Goal: Task Accomplishment & Management: Manage account settings

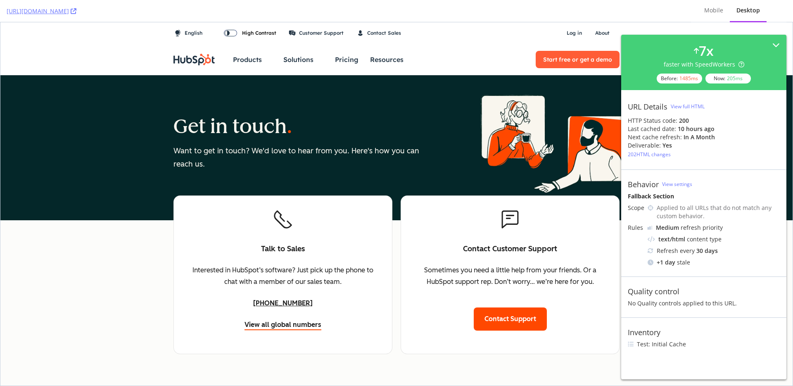
click at [417, 45] on div "Close Search Products Products The HubSpot Customer Platform All of HubSpot's m…" at bounding box center [423, 59] width 392 height 31
click at [267, 109] on div "Get in touch Want to get in touch? We'd love to hear from you. Here's how you c…" at bounding box center [300, 148] width 255 height 112
click at [394, 216] on div "Talk to Sales Interested in HubSpot’s software? Just pick up the phone to chat …" at bounding box center [396, 274] width 446 height 159
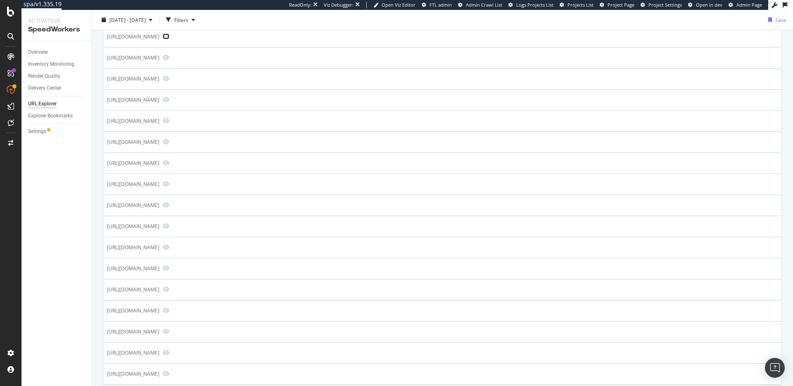
scroll to position [601, 0]
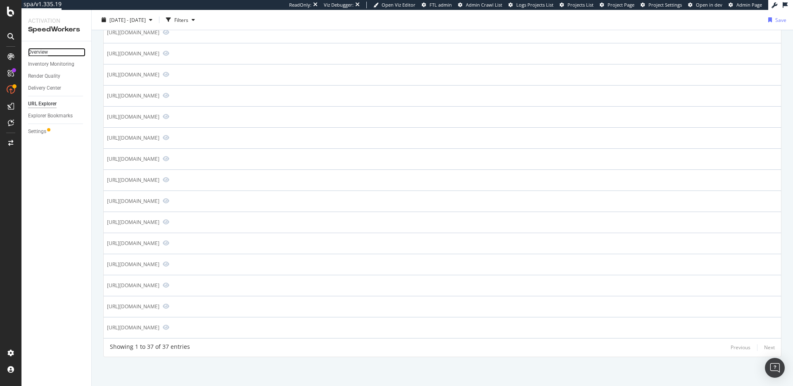
click at [38, 51] on div "Overview" at bounding box center [38, 52] width 20 height 9
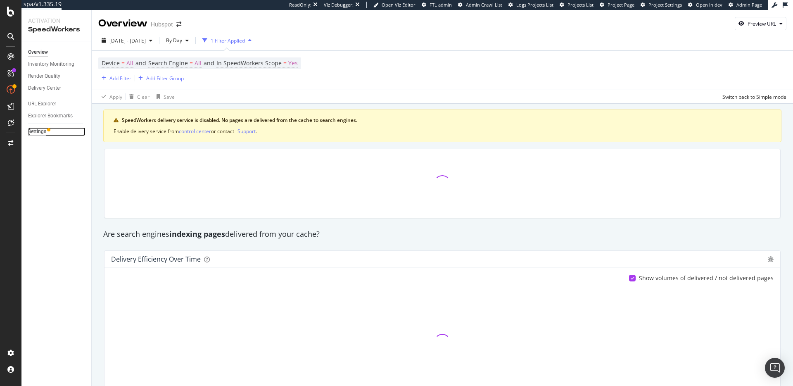
click at [38, 131] on div "Settings" at bounding box center [37, 131] width 18 height 9
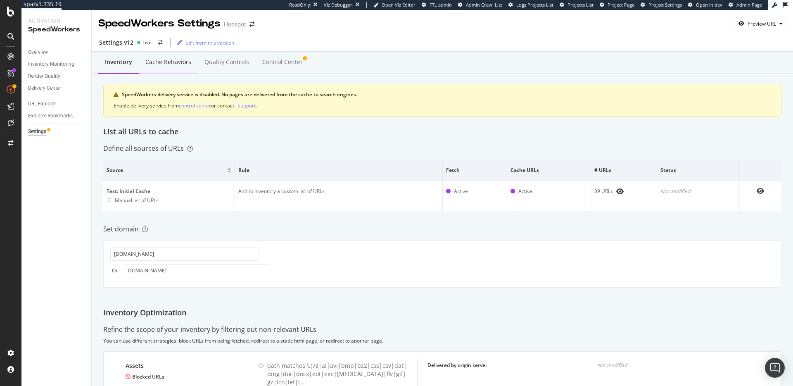
click at [171, 64] on div "Cache behaviors" at bounding box center [168, 62] width 46 height 8
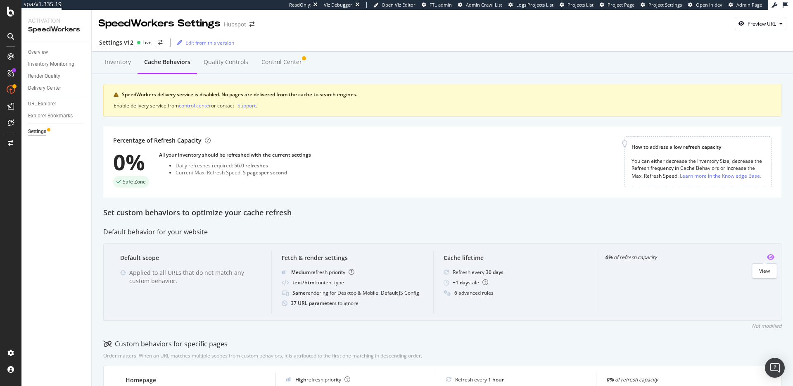
click at [768, 259] on icon "eye" at bounding box center [770, 257] width 7 height 7
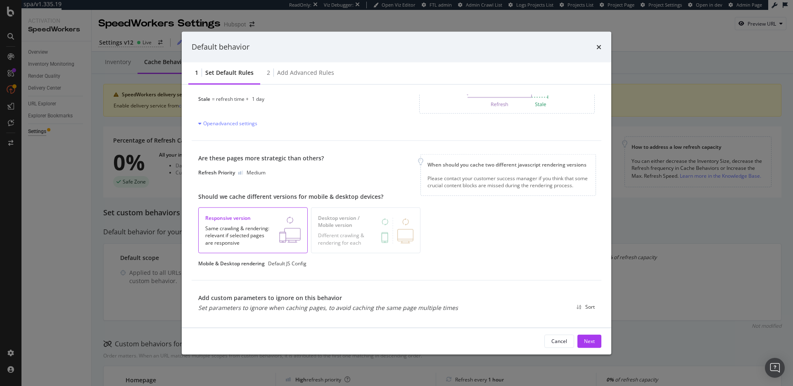
scroll to position [209, 0]
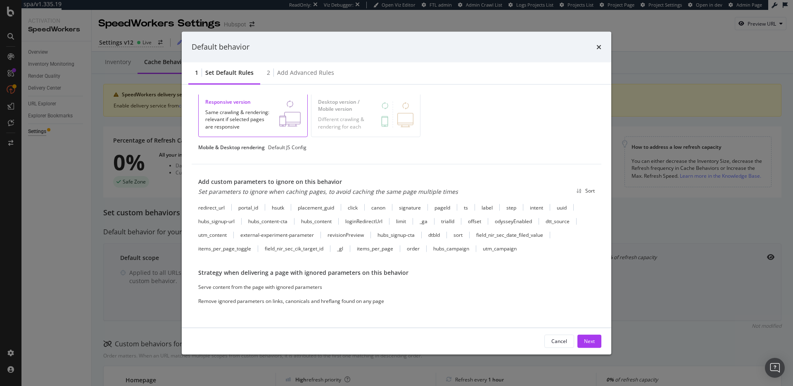
click at [649, 244] on div "Default behavior 1 Set default rules 2 Add advanced rules This is the default b…" at bounding box center [396, 193] width 793 height 386
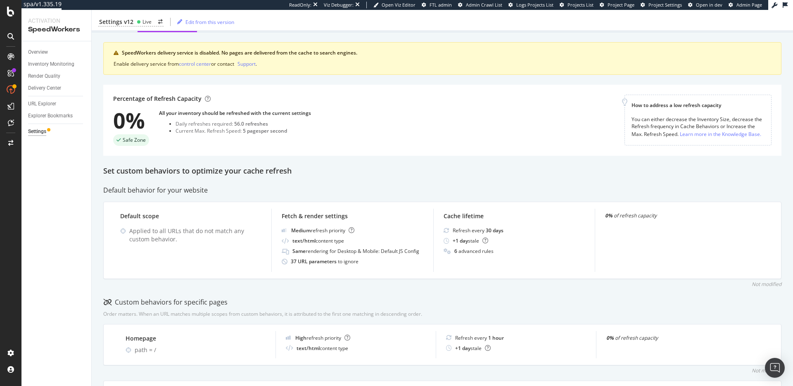
scroll to position [0, 0]
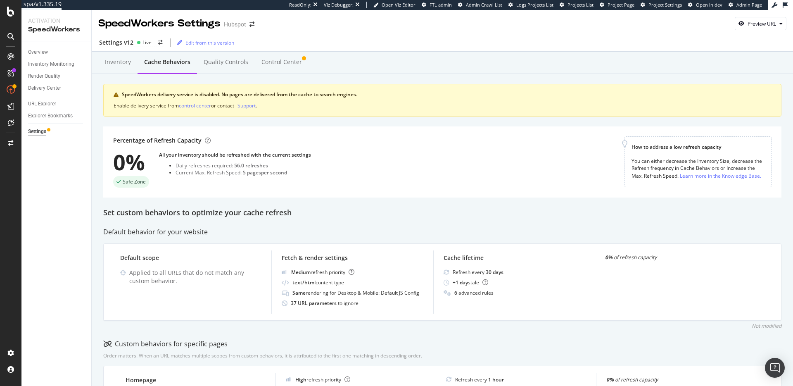
click at [486, 187] on div "Percentage of Refresh Capacity 0% Safe Zone All your inventory should be refres…" at bounding box center [368, 161] width 511 height 51
click at [454, 189] on div "Percentage of Refresh Capacity 0% Safe Zone All your inventory should be refres…" at bounding box center [442, 161] width 678 height 71
click at [350, 179] on div "Percentage of Refresh Capacity 0% Safe Zone All your inventory should be refres…" at bounding box center [368, 161] width 511 height 51
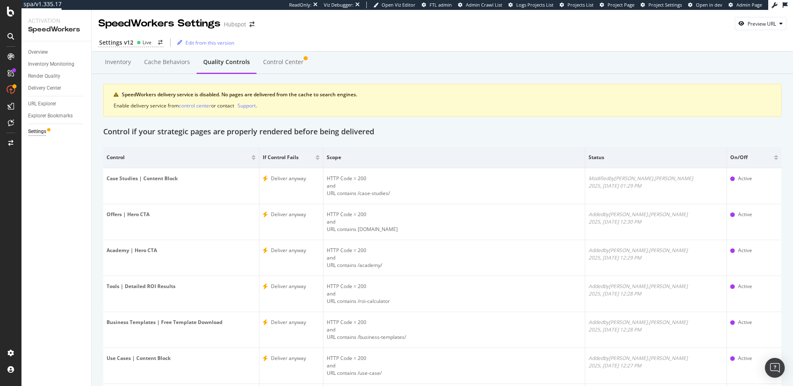
drag, startPoint x: 66, startPoint y: 178, endPoint x: 108, endPoint y: 160, distance: 45.7
click at [66, 178] on div "Overview Inventory Monitoring Render Quality Delivery Center URL Explorer Explo…" at bounding box center [56, 213] width 70 height 344
click at [280, 65] on div "Control Center" at bounding box center [283, 62] width 40 height 8
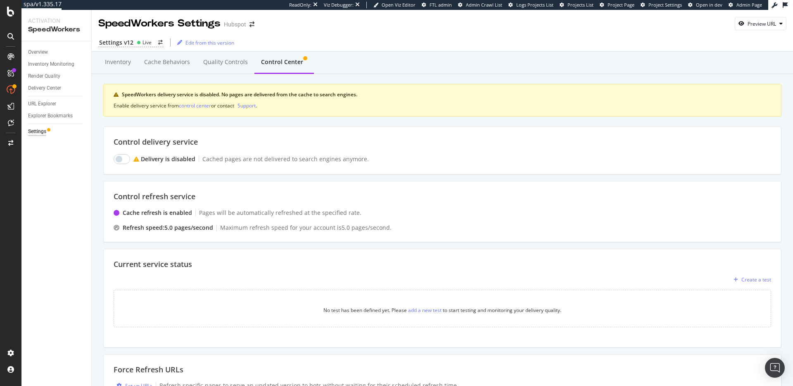
scroll to position [132, 0]
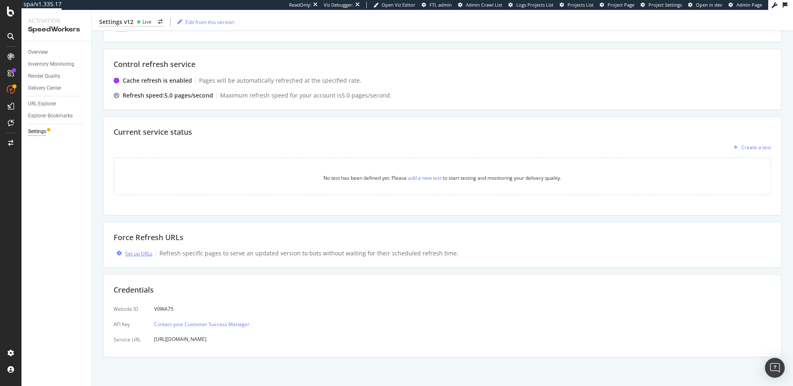
click at [136, 254] on div "Set up URLs" at bounding box center [138, 253] width 27 height 7
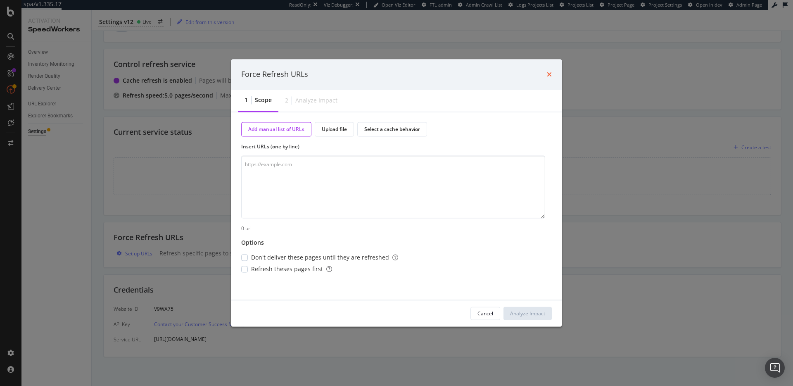
click at [547, 75] on icon "times" at bounding box center [549, 74] width 5 height 7
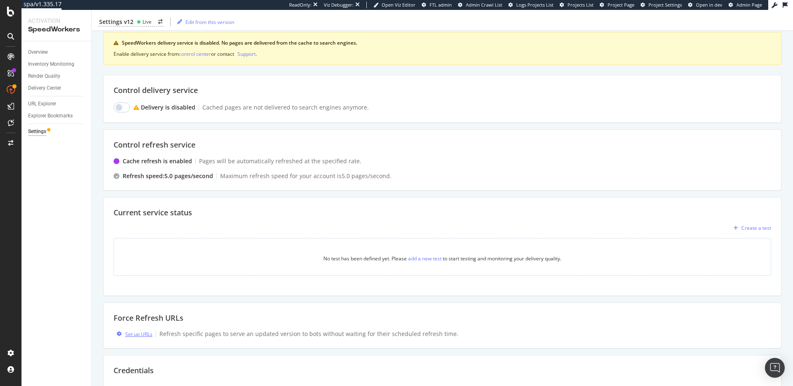
scroll to position [0, 0]
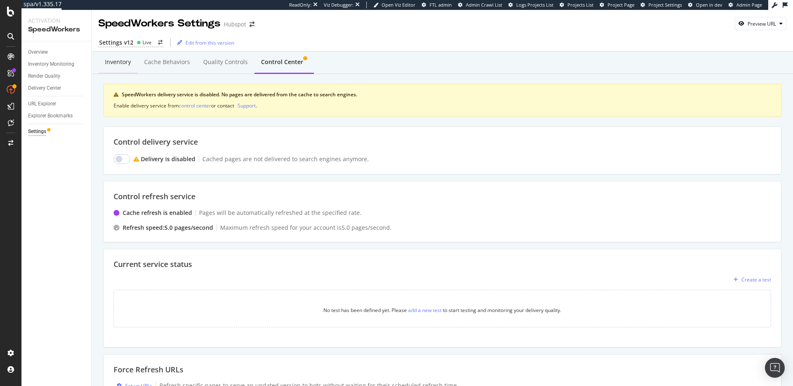
click at [120, 68] on div "Inventory" at bounding box center [117, 62] width 39 height 23
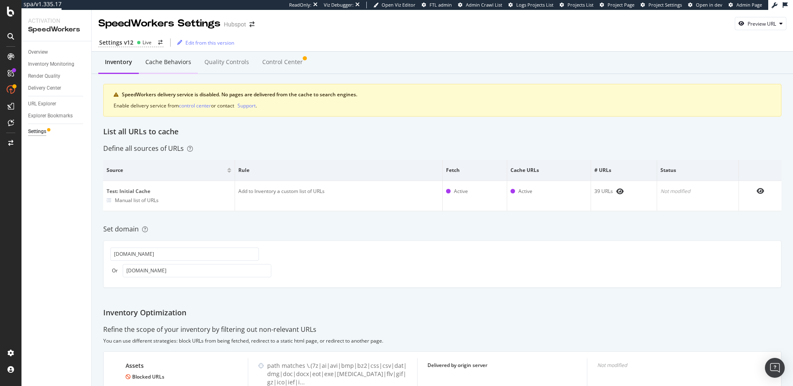
click at [157, 63] on div "Cache behaviors" at bounding box center [168, 62] width 46 height 8
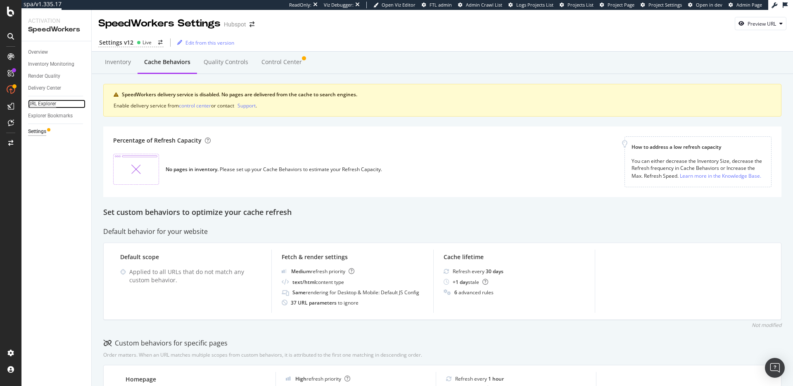
click at [41, 102] on div "URL Explorer" at bounding box center [42, 104] width 28 height 9
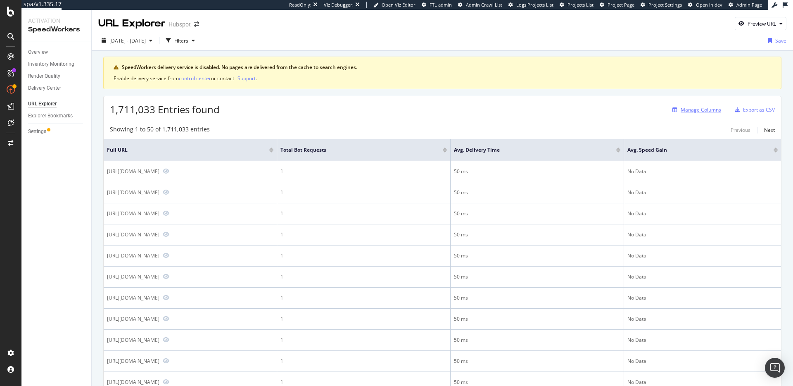
click at [688, 110] on div "Manage Columns" at bounding box center [701, 109] width 40 height 7
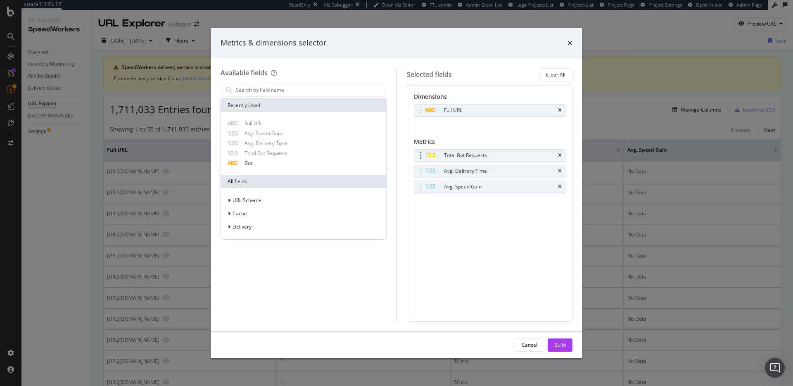
click at [562, 154] on div "Total Bot Requests" at bounding box center [489, 156] width 151 height 12
click at [561, 155] on icon "times" at bounding box center [560, 155] width 4 height 5
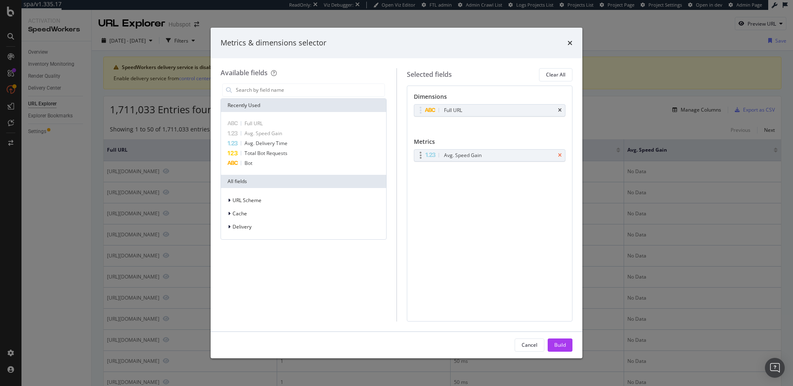
click at [560, 154] on icon "times" at bounding box center [560, 155] width 4 height 5
drag, startPoint x: 641, startPoint y: 69, endPoint x: 581, endPoint y: 70, distance: 60.3
click at [641, 69] on div "Metrics & dimensions selector Available fields Recently Used Full URL Avg. Spee…" at bounding box center [396, 193] width 793 height 386
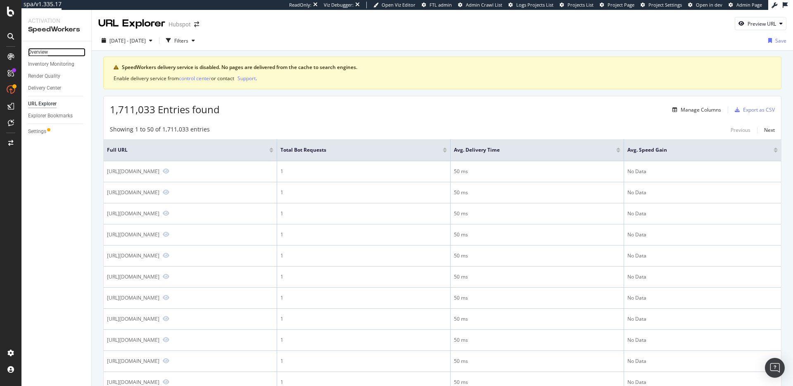
click at [37, 48] on div "Overview" at bounding box center [38, 52] width 20 height 9
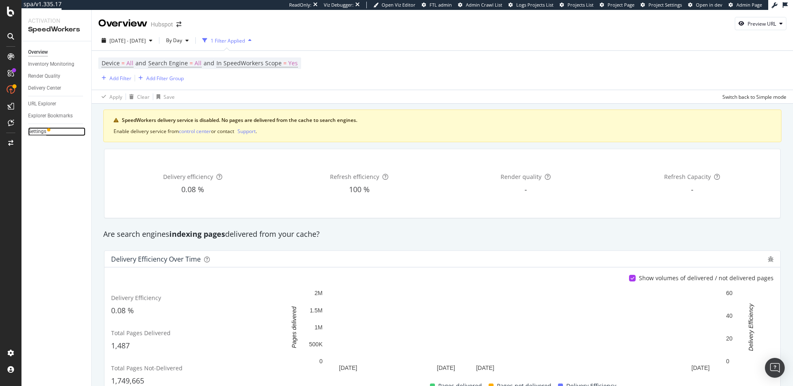
click at [33, 131] on div "Settings" at bounding box center [37, 131] width 18 height 9
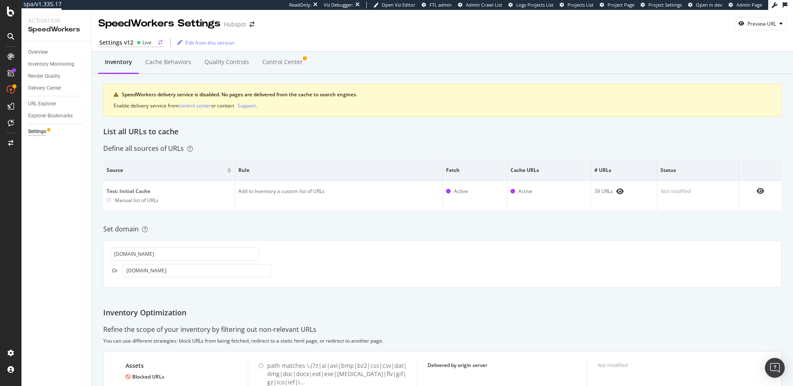
click at [131, 42] on div "Settings v12" at bounding box center [116, 42] width 34 height 8
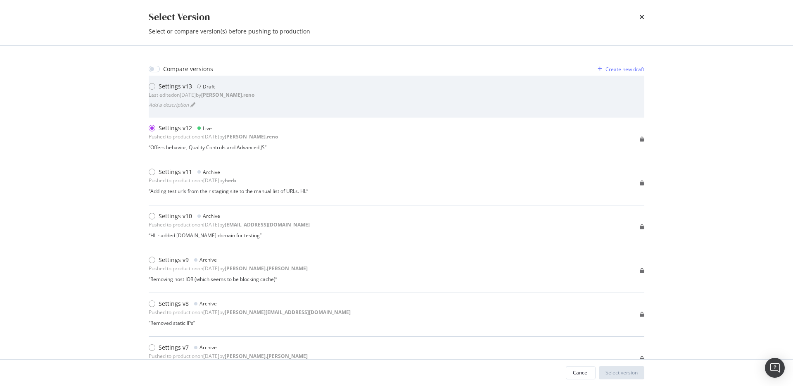
click at [261, 94] on div "Settings v13 Draft Last edited on 2025 Aug 11th by dan.reno Add a description" at bounding box center [397, 96] width 496 height 28
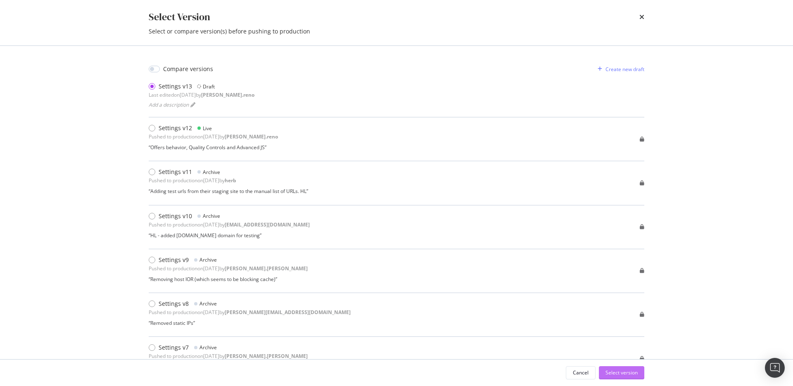
click at [623, 370] on div "Select version" at bounding box center [621, 372] width 32 height 7
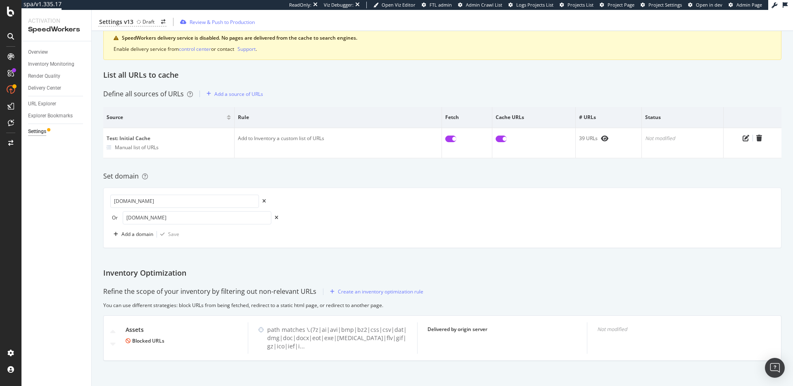
scroll to position [57, 0]
click at [537, 171] on div "Set domain" at bounding box center [442, 175] width 678 height 9
click at [537, 172] on div "Set domain" at bounding box center [442, 175] width 678 height 9
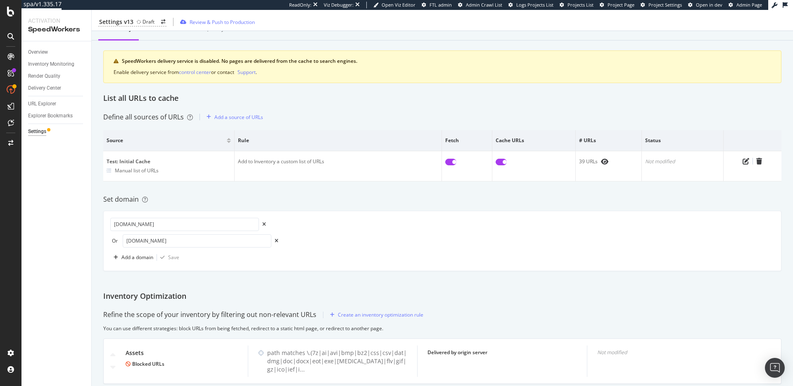
scroll to position [0, 0]
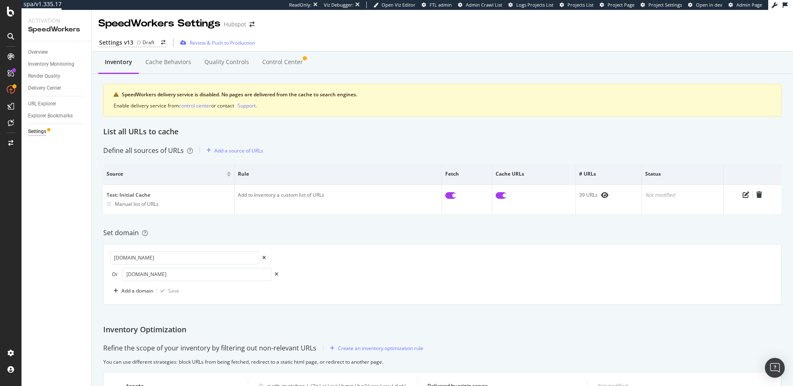
click at [481, 71] on div "Inventory Cache behaviors Quality Controls Control Center" at bounding box center [442, 63] width 701 height 22
click at [393, 152] on div "Define all sources of URLs Add a source of URLs" at bounding box center [442, 150] width 678 height 13
click at [44, 103] on div "URL Explorer" at bounding box center [42, 104] width 28 height 9
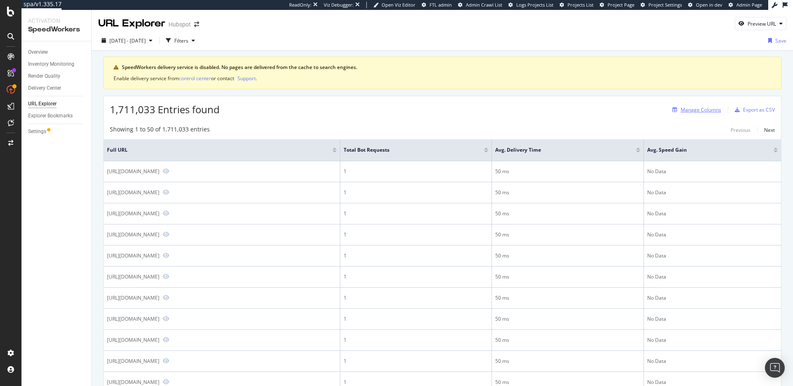
click at [702, 113] on div "Manage Columns" at bounding box center [701, 109] width 40 height 7
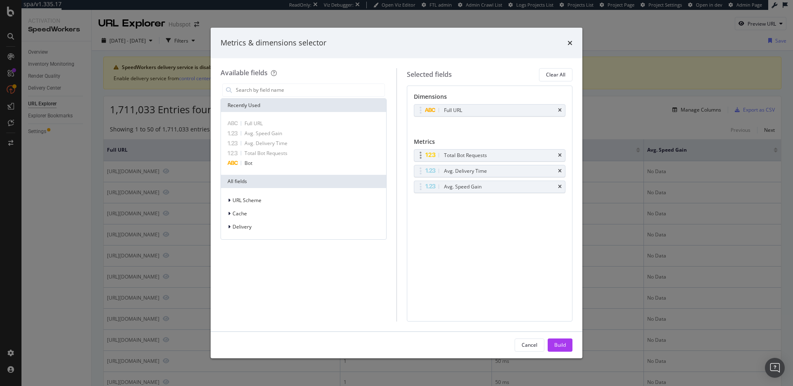
click at [562, 154] on div "Total Bot Requests" at bounding box center [489, 156] width 151 height 12
click at [561, 154] on div "Total Bot Requests" at bounding box center [489, 156] width 151 height 12
click at [560, 154] on icon "times" at bounding box center [560, 155] width 4 height 5
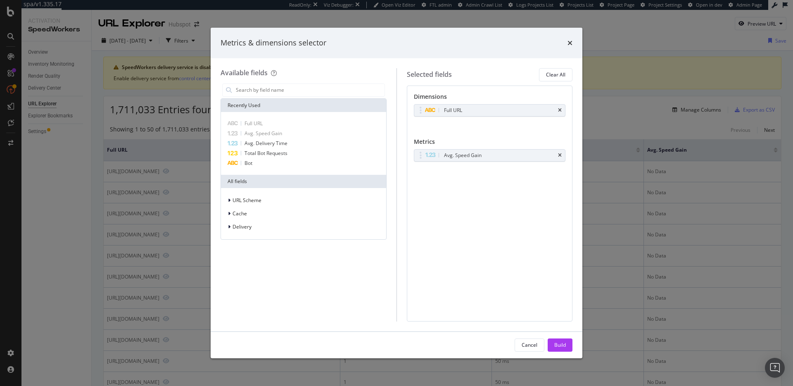
click at [560, 154] on icon "times" at bounding box center [560, 155] width 4 height 5
click at [564, 344] on div "Build" at bounding box center [560, 344] width 12 height 7
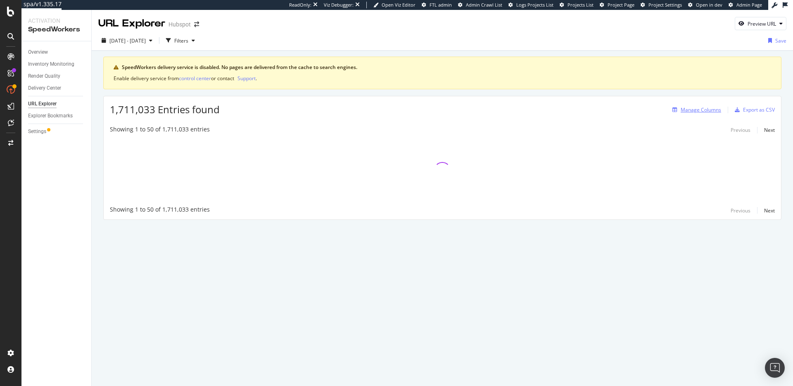
click at [705, 109] on div "Manage Columns" at bounding box center [701, 109] width 40 height 7
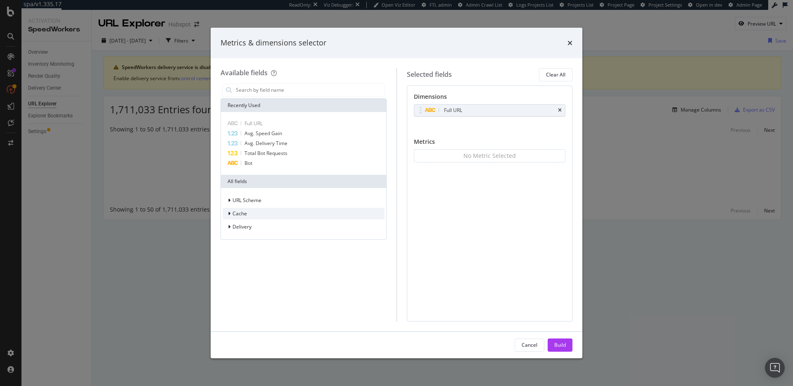
click at [265, 213] on div "Cache" at bounding box center [304, 214] width 162 height 12
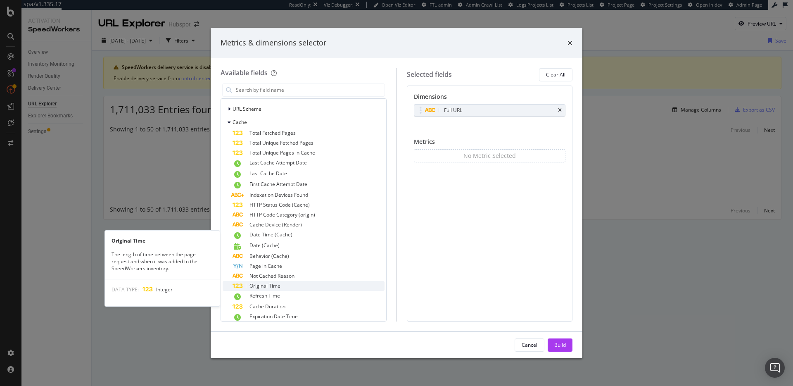
scroll to position [142, 0]
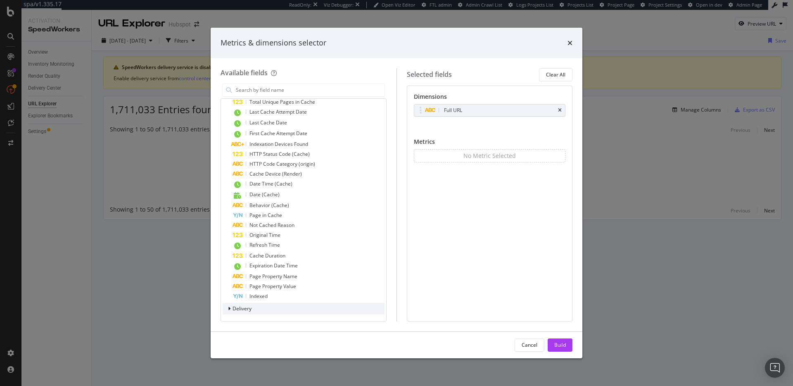
click at [248, 305] on span "Delivery" at bounding box center [242, 308] width 19 height 7
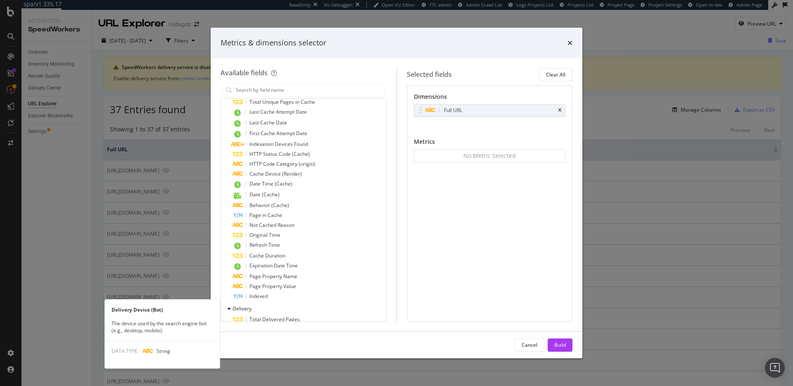
scroll to position [544, 0]
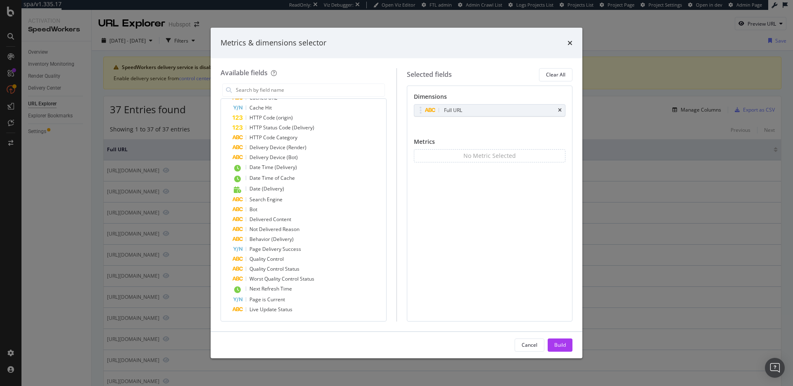
click at [55, 256] on div "Metrics & dimensions selector Available fields Recently Used Full URL Avg. Spee…" at bounding box center [396, 193] width 793 height 386
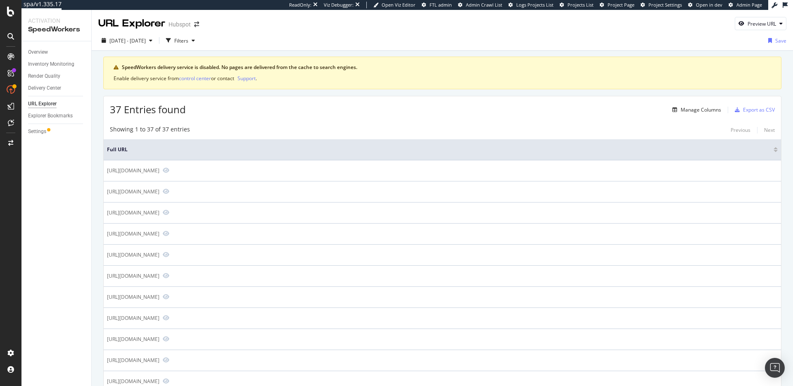
click at [336, 127] on div "Showing 1 to 37 of 37 entries Previous Next" at bounding box center [442, 130] width 677 height 10
click at [421, 132] on div "Showing 1 to 37 of 37 entries Previous Next" at bounding box center [442, 130] width 677 height 10
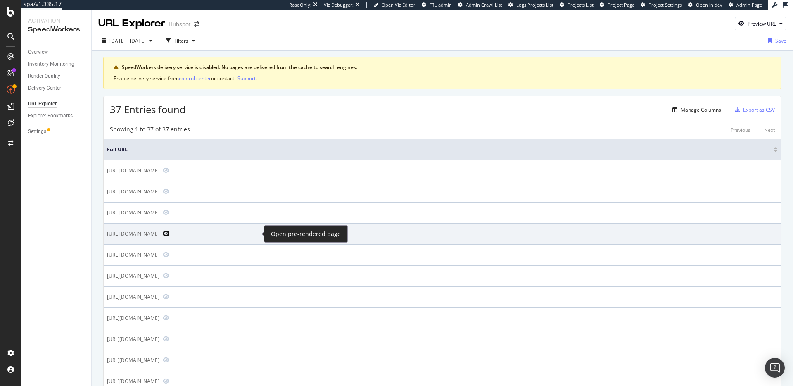
click at [169, 230] on icon "Preview https://blog.hubspot.com/website/html-projects-for-beginners" at bounding box center [166, 233] width 7 height 6
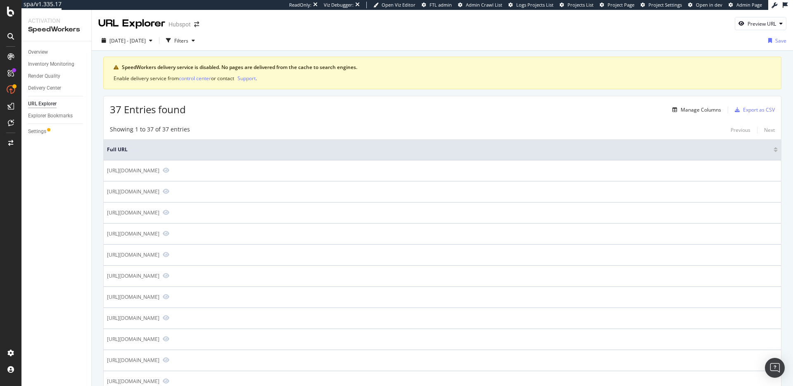
click at [140, 111] on span "37 Entries found" at bounding box center [148, 109] width 76 height 14
click at [185, 112] on span "37 Entries found" at bounding box center [148, 109] width 76 height 14
click at [174, 129] on div "Showing 1 to 37 of 37 entries" at bounding box center [150, 130] width 80 height 10
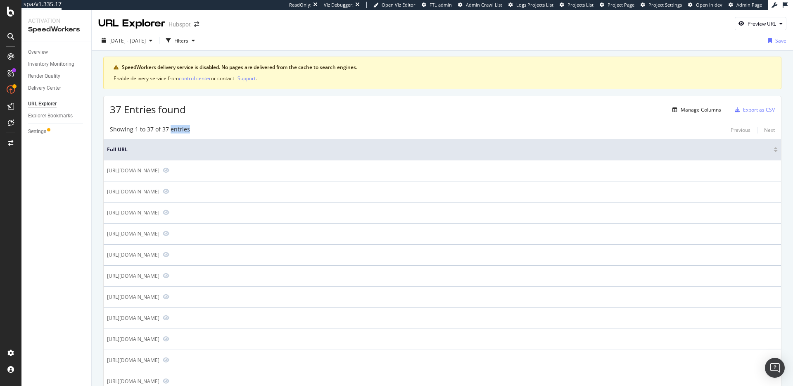
click at [174, 129] on div "Showing 1 to 37 of 37 entries" at bounding box center [150, 130] width 80 height 10
click at [201, 126] on div "Showing 1 to 37 of 37 entries Previous Next" at bounding box center [442, 130] width 677 height 10
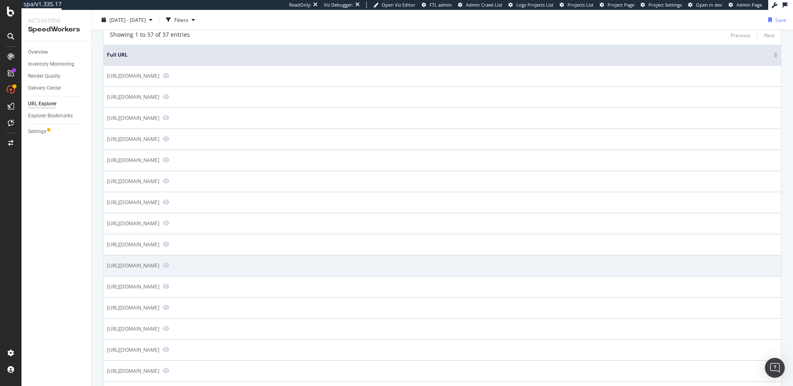
scroll to position [1, 0]
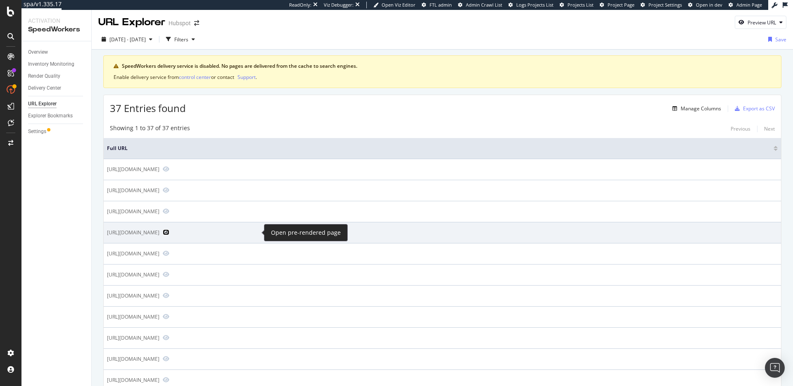
click at [169, 234] on icon "Preview https://blog.hubspot.com/website/html-projects-for-beginners" at bounding box center [166, 232] width 7 height 6
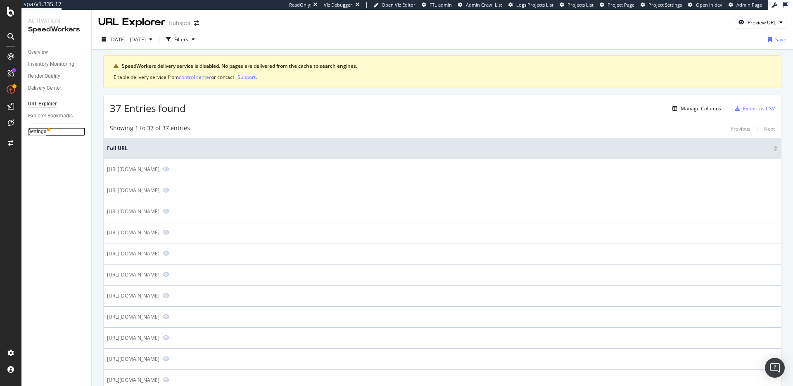
click at [36, 128] on div "Settings" at bounding box center [37, 131] width 18 height 9
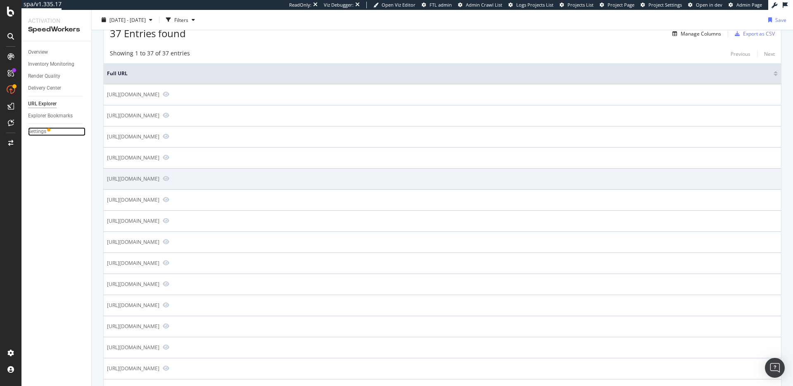
scroll to position [24, 0]
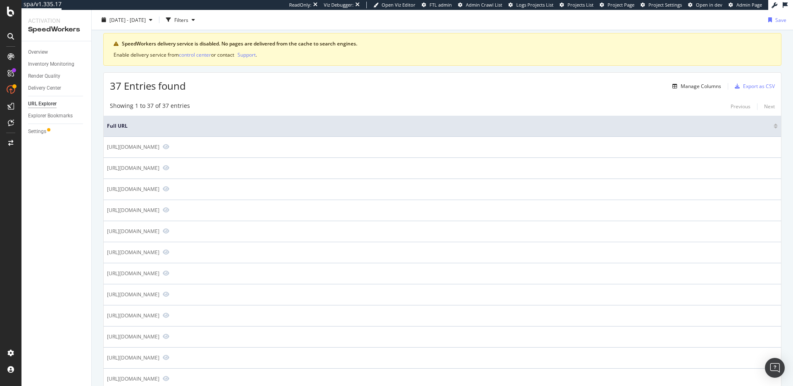
click at [339, 87] on div "37 Entries found Manage Columns Export as CSV" at bounding box center [442, 83] width 677 height 20
click at [392, 94] on div "37 Entries found Manage Columns Export as CSV" at bounding box center [442, 84] width 677 height 20
click at [119, 83] on span "37 Entries found" at bounding box center [148, 88] width 76 height 14
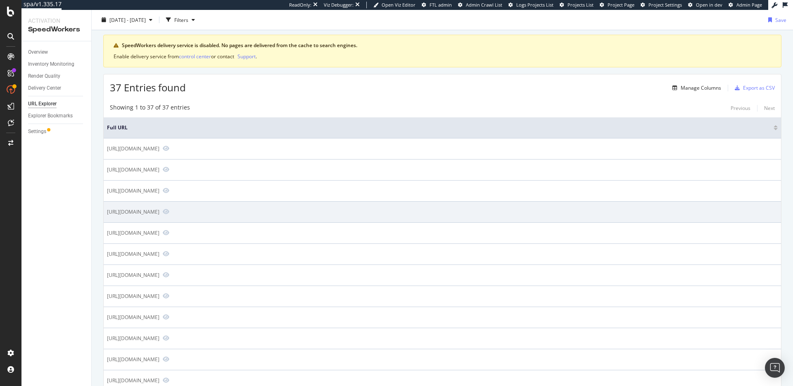
click at [159, 211] on div "https://blog.hubspot.com/website/html-projects-for-beginners" at bounding box center [133, 211] width 52 height 7
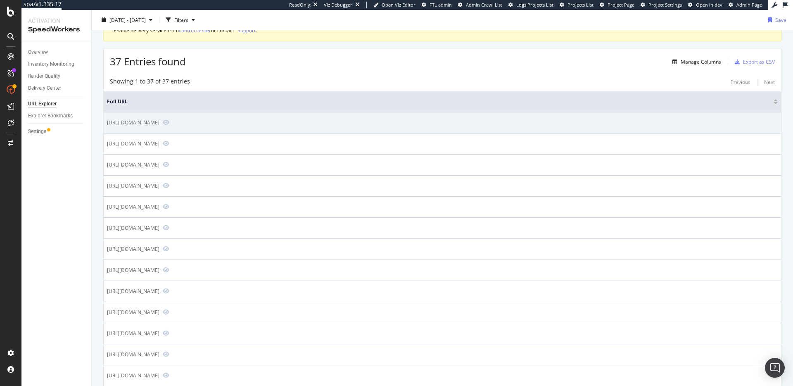
scroll to position [0, 0]
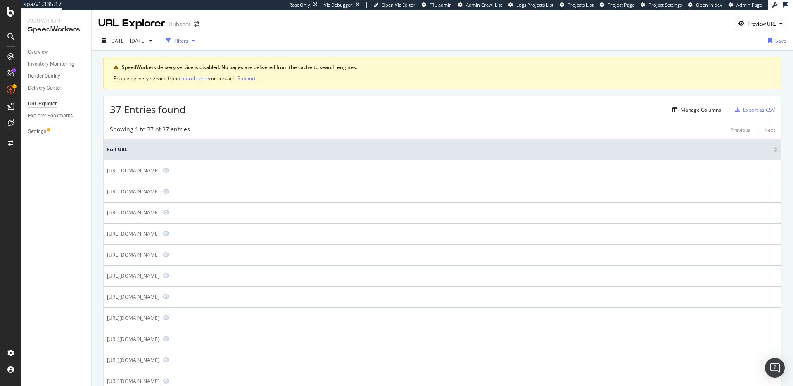
click at [188, 41] on div "Filters" at bounding box center [181, 40] width 14 height 7
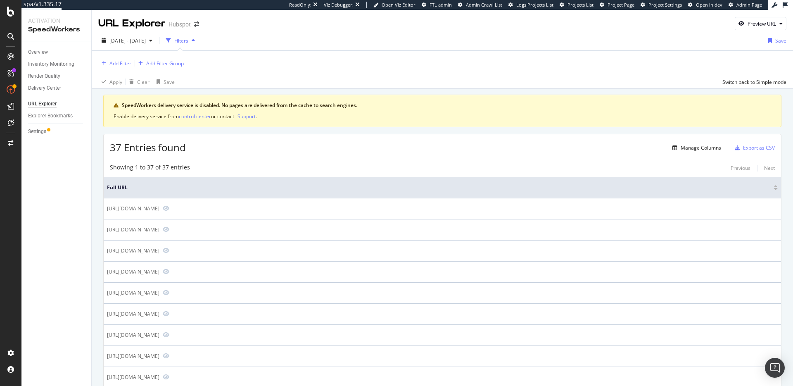
click at [121, 63] on div "Add Filter" at bounding box center [120, 63] width 22 height 7
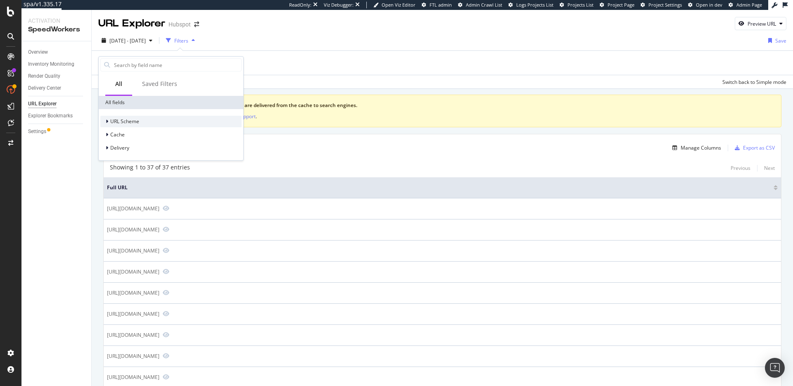
click at [140, 123] on div "URL Scheme" at bounding box center [170, 122] width 141 height 12
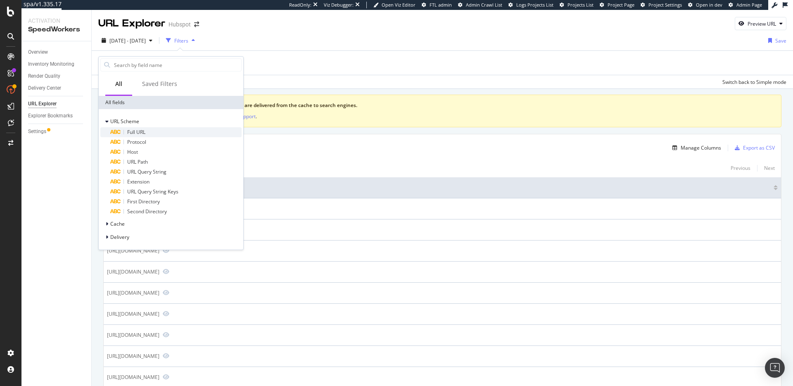
click at [156, 132] on div "Full URL" at bounding box center [175, 132] width 131 height 10
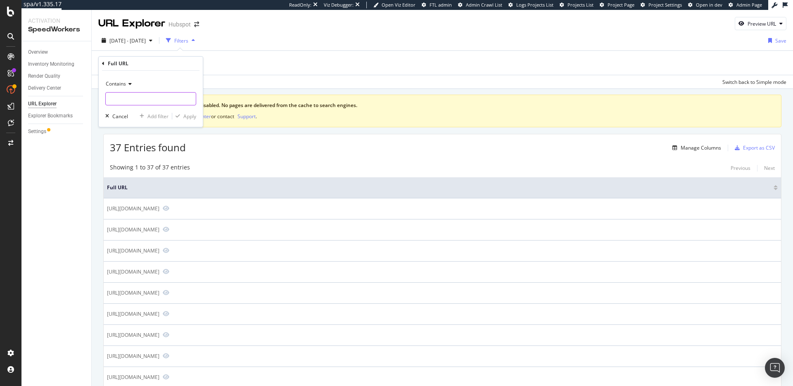
click at [154, 102] on input "text" at bounding box center [151, 98] width 90 height 13
type input "pricing"
click at [192, 119] on div "Apply" at bounding box center [189, 116] width 13 height 7
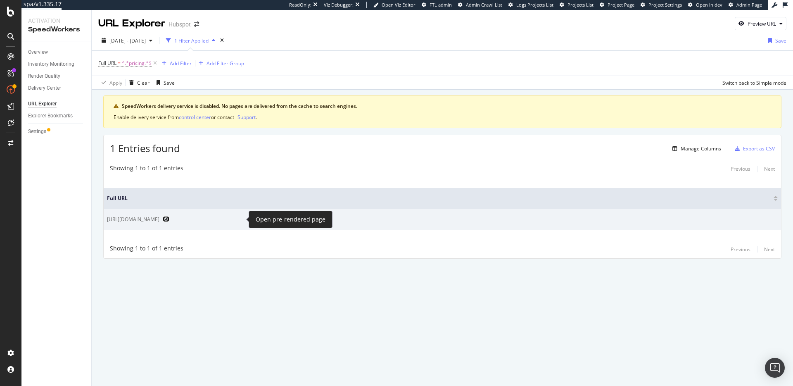
click at [169, 218] on icon "Preview https://www.hubspot.com/pricing/marketing/enterprise" at bounding box center [166, 219] width 7 height 6
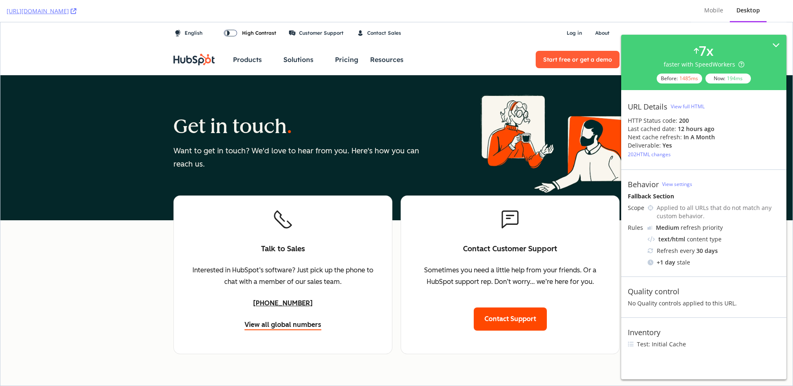
click at [687, 305] on div "No Quality controls applied to this URL." at bounding box center [704, 303] width 152 height 8
click at [437, 249] on div "Contact Customer Support Sometimes you need a little help from your friends. Or…" at bounding box center [510, 274] width 219 height 159
click at [347, 198] on div "Talk to Sales Interested in HubSpot’s software? Just pick up the phone to chat …" at bounding box center [282, 274] width 219 height 159
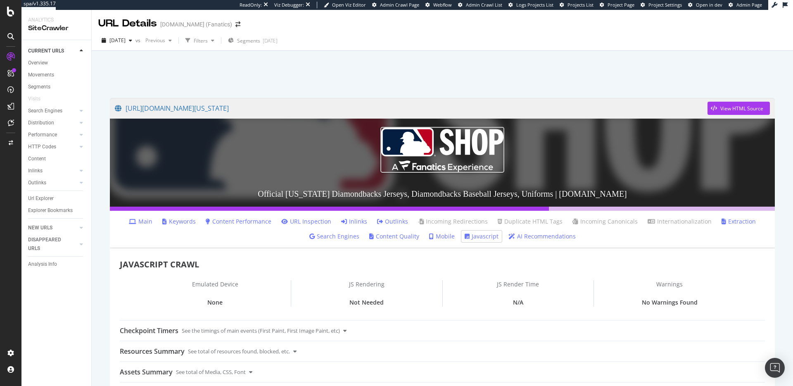
scroll to position [100, 0]
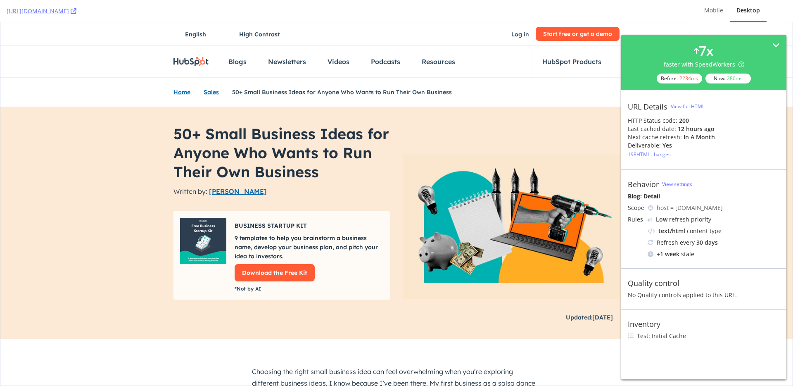
click at [666, 156] on div "198 HTML changes" at bounding box center [649, 154] width 43 height 7
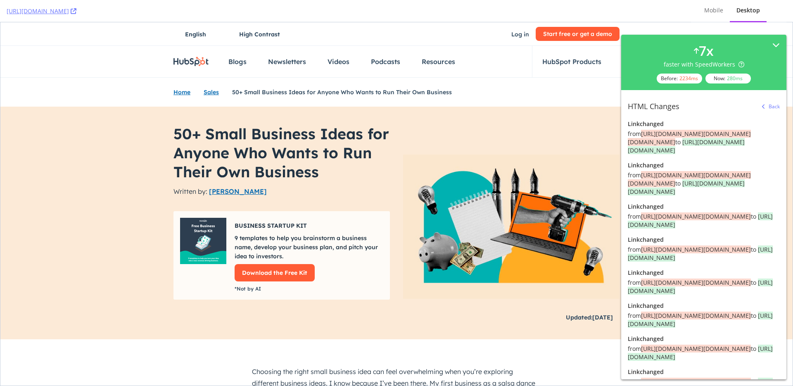
click at [324, 114] on div "50+ Small Business Ideas for Anyone Who Wants to Run Their Own Business Written…" at bounding box center [396, 223] width 446 height 233
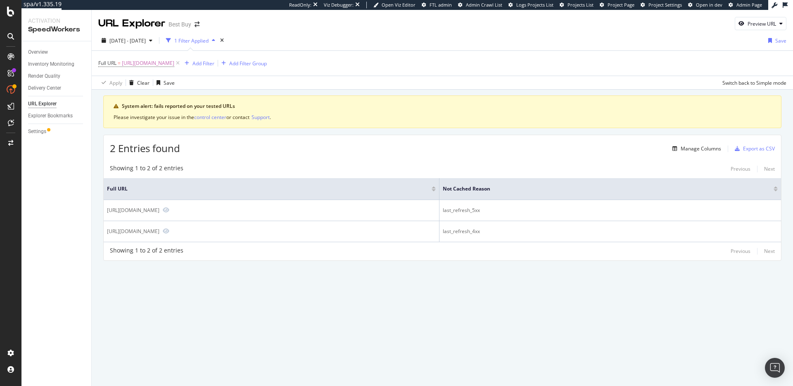
click at [298, 294] on div "URL Explorer Best Buy Preview URL 2025 Jul. 12th - Aug. 8th 1 Filter Applied Sa…" at bounding box center [442, 198] width 701 height 376
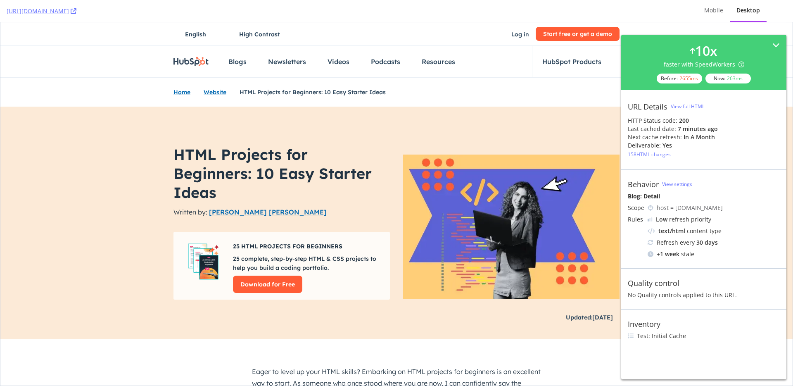
click at [280, 178] on span "HTML Projects for Beginners: 10 Easy Starter Ideas" at bounding box center [272, 173] width 198 height 57
click at [718, 12] on div "Mobile" at bounding box center [713, 10] width 19 height 8
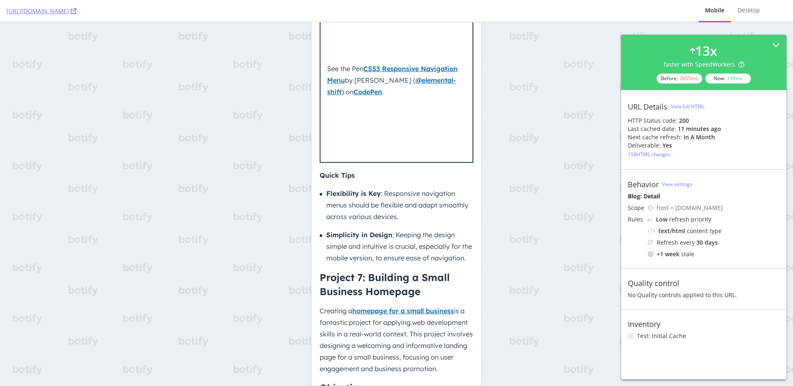
scroll to position [4571, 0]
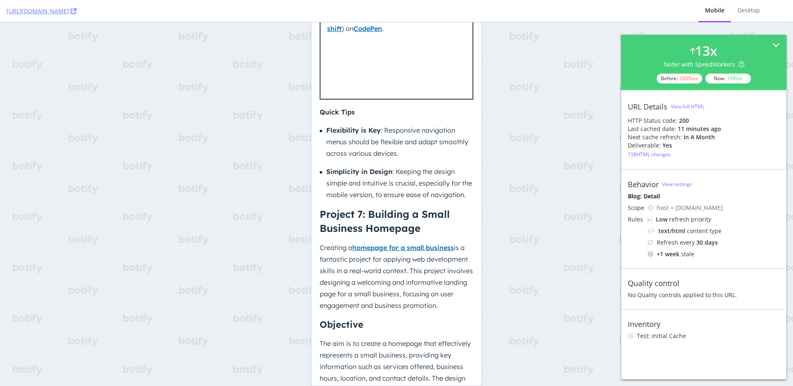
click at [655, 156] on div "158 HTML changes" at bounding box center [649, 154] width 43 height 7
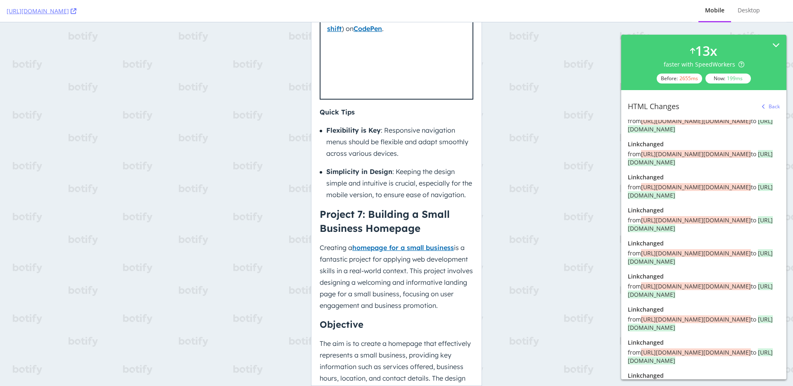
scroll to position [298, 0]
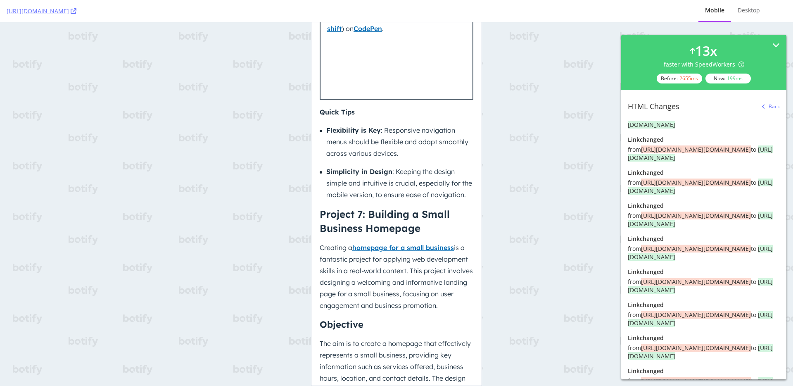
click at [769, 106] on div "Back" at bounding box center [774, 106] width 11 height 7
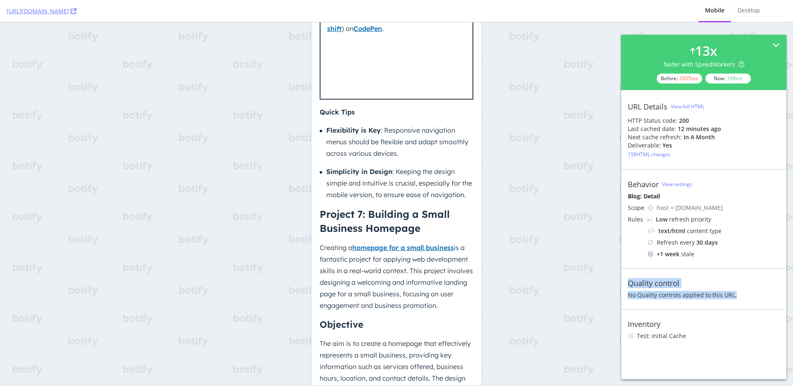
drag, startPoint x: 627, startPoint y: 283, endPoint x: 743, endPoint y: 299, distance: 116.7
click at [743, 299] on div "Quality control No Quality controls applied to this URL." at bounding box center [703, 288] width 165 height 41
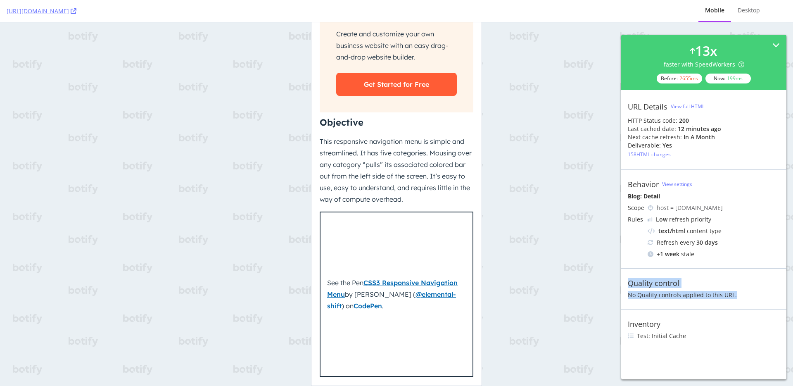
scroll to position [3883, 0]
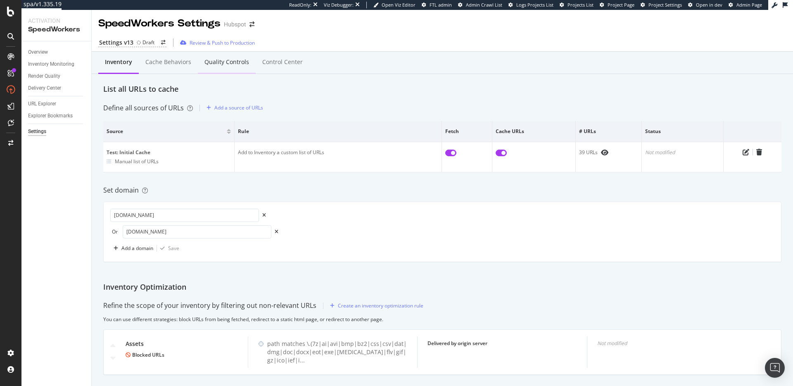
click at [235, 63] on div "Quality Controls" at bounding box center [226, 62] width 45 height 8
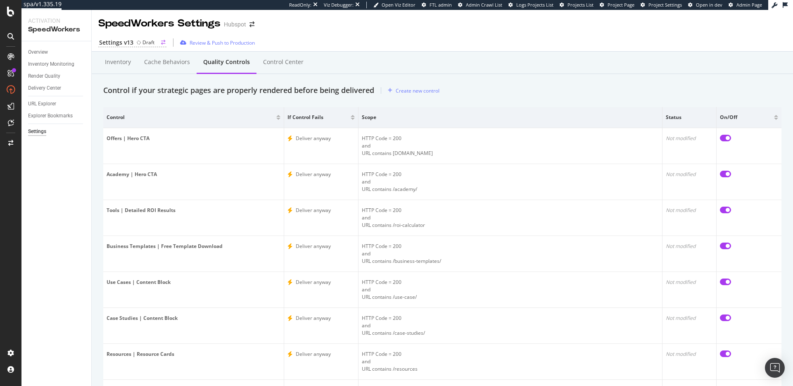
click at [129, 42] on div "Settings v13" at bounding box center [116, 42] width 34 height 8
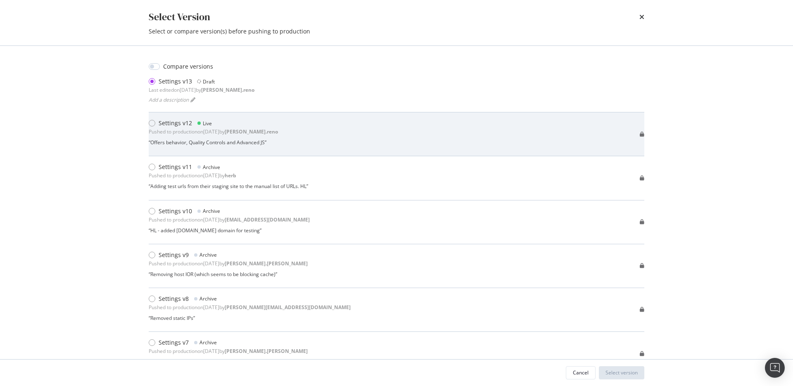
click at [303, 136] on div "Settings v12 Live Pushed to production on [DATE] by [PERSON_NAME].reno “ Offers…" at bounding box center [397, 134] width 496 height 30
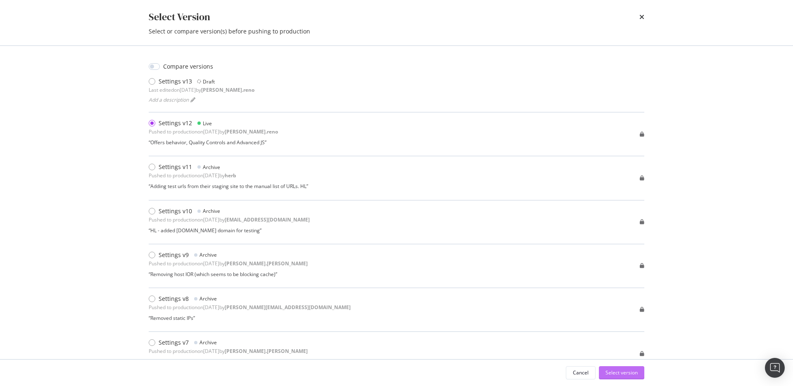
click at [619, 375] on div "Select version" at bounding box center [621, 372] width 32 height 7
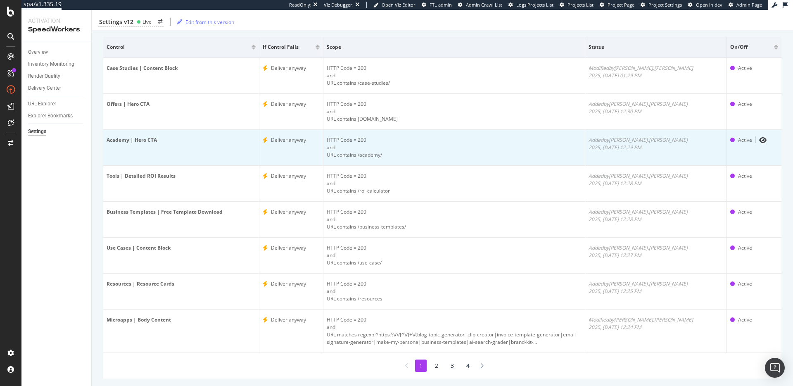
scroll to position [69, 0]
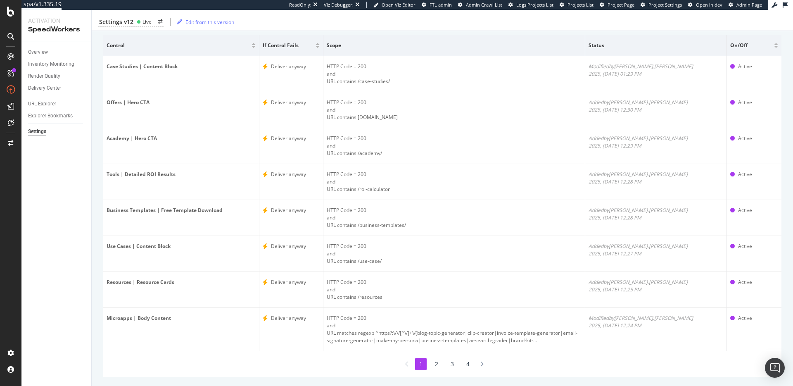
click at [434, 363] on li "2" at bounding box center [437, 364] width 12 height 12
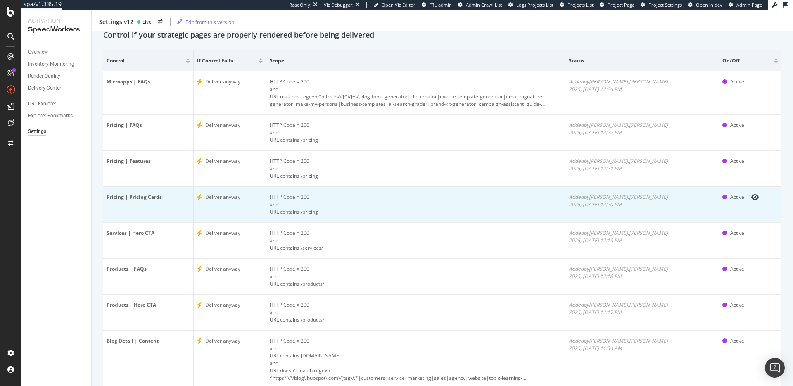
scroll to position [0, 0]
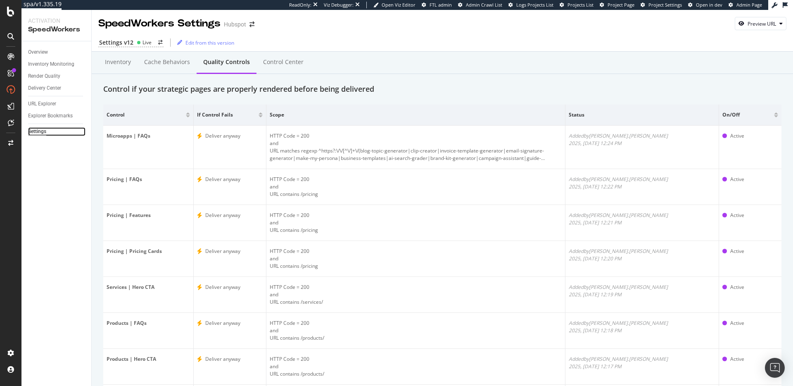
click at [34, 133] on div "Settings" at bounding box center [37, 131] width 18 height 9
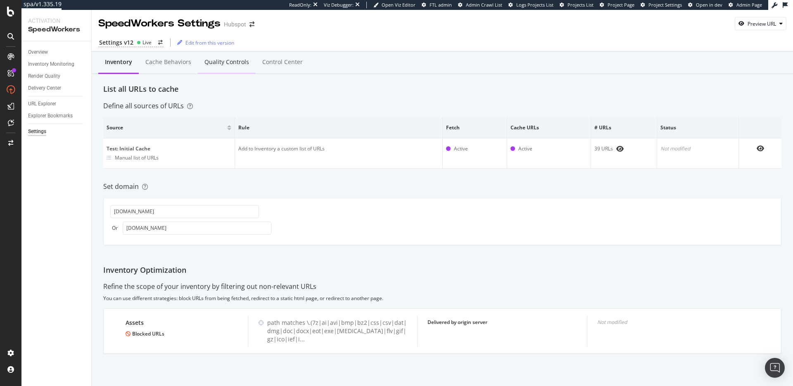
click at [232, 66] on div "Quality Controls" at bounding box center [227, 62] width 58 height 23
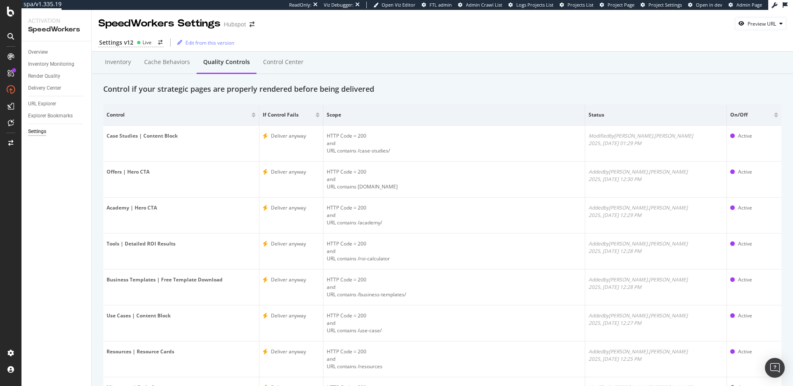
click at [473, 91] on div "Control if your strategic pages are properly rendered before being delivered" at bounding box center [442, 89] width 678 height 11
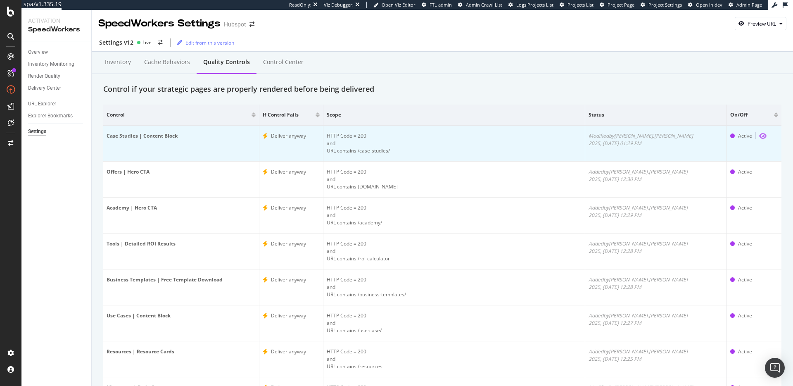
click at [759, 135] on icon "eye" at bounding box center [762, 136] width 7 height 7
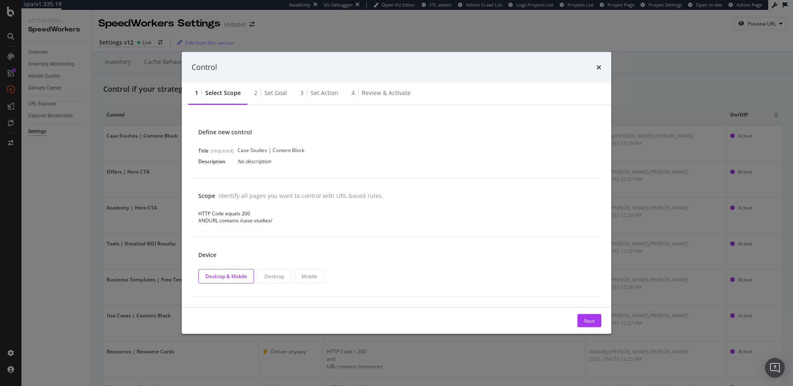
drag, startPoint x: 285, startPoint y: 150, endPoint x: 319, endPoint y: 150, distance: 34.3
click at [319, 150] on div "Title (required) Case Studies | Content Block" at bounding box center [396, 150] width 396 height 8
drag, startPoint x: 197, startPoint y: 211, endPoint x: 254, endPoint y: 214, distance: 57.1
click at [254, 215] on div "Scope Identify all pages you want to control with URL-based rules. HTTP Code eq…" at bounding box center [397, 207] width 410 height 59
drag, startPoint x: 276, startPoint y: 222, endPoint x: 233, endPoint y: 228, distance: 43.5
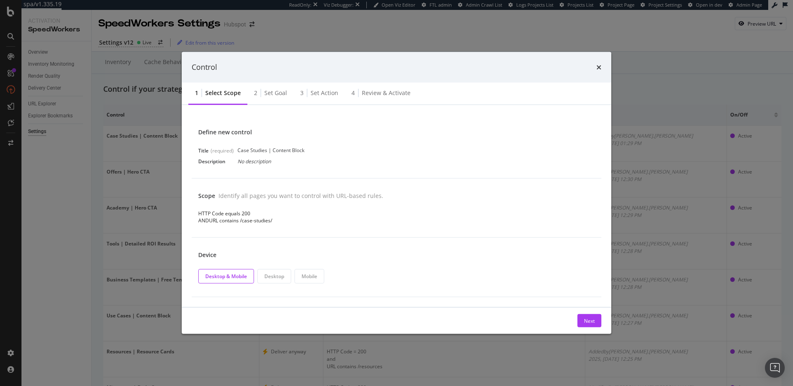
click at [233, 229] on div "Scope Identify all pages you want to control with URL-based rules. HTTP Code eq…" at bounding box center [397, 207] width 410 height 59
click at [267, 89] on div "Set goal" at bounding box center [275, 93] width 23 height 8
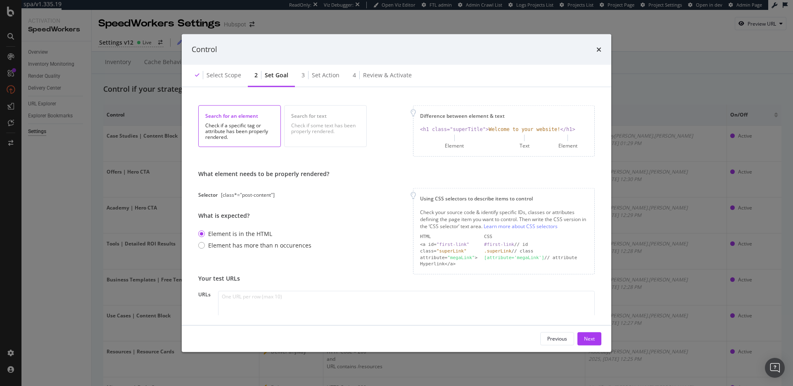
scroll to position [27, 0]
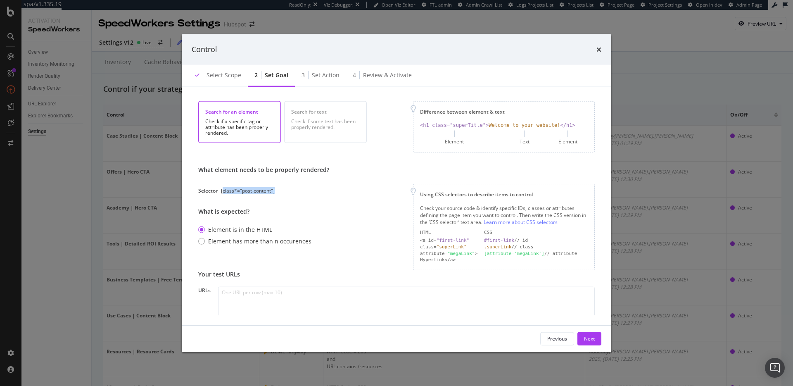
drag, startPoint x: 222, startPoint y: 190, endPoint x: 283, endPoint y: 192, distance: 61.6
click at [283, 192] on div "Selector [class*="post-content"]" at bounding box center [263, 190] width 131 height 7
click at [294, 194] on div "Selector [class*="post-content"]" at bounding box center [263, 190] width 131 height 7
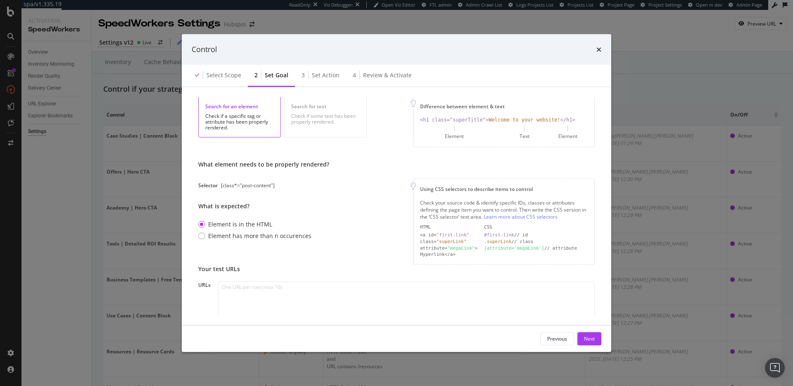
scroll to position [77, 0]
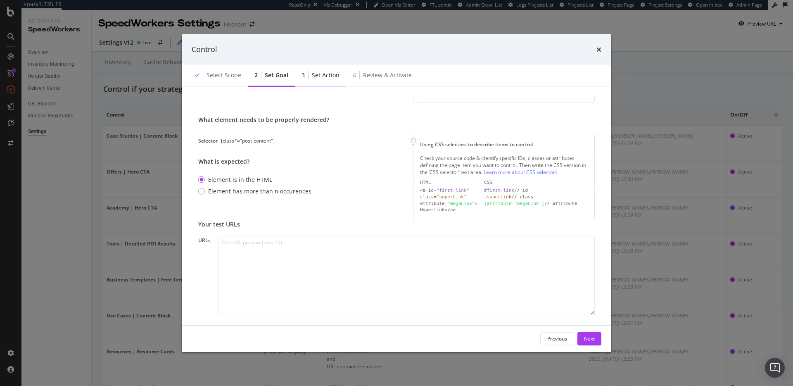
click at [325, 78] on div "Set action" at bounding box center [326, 75] width 28 height 8
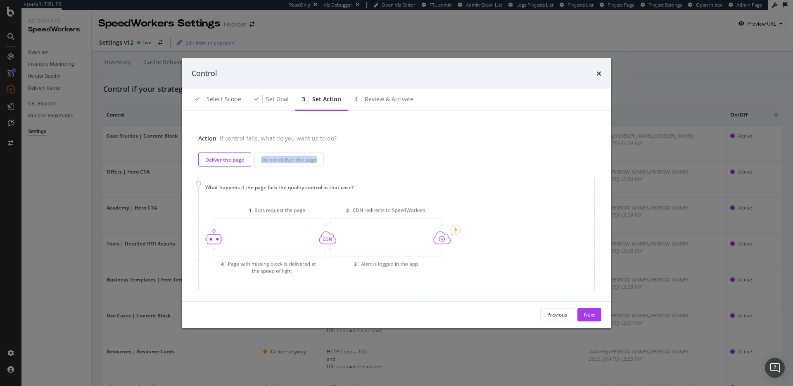
drag, startPoint x: 261, startPoint y: 159, endPoint x: 324, endPoint y: 162, distance: 62.8
click at [324, 162] on div "Do not deliver the page" at bounding box center [288, 159] width 69 height 14
click at [369, 150] on div "Action If control fails, what do you want us to do? Deliver the page Do not del…" at bounding box center [397, 212] width 410 height 157
click at [408, 100] on div "Review & Activate" at bounding box center [389, 99] width 49 height 8
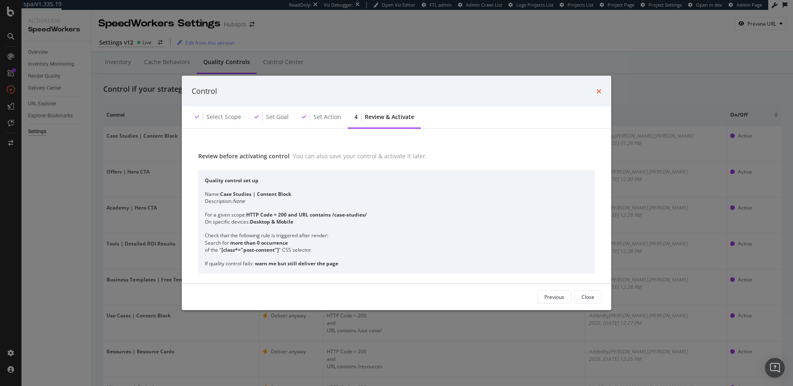
click at [599, 91] on icon "times" at bounding box center [598, 91] width 5 height 7
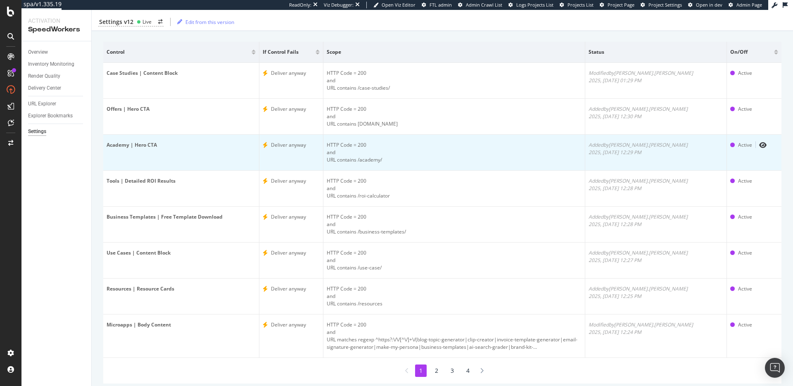
scroll to position [68, 0]
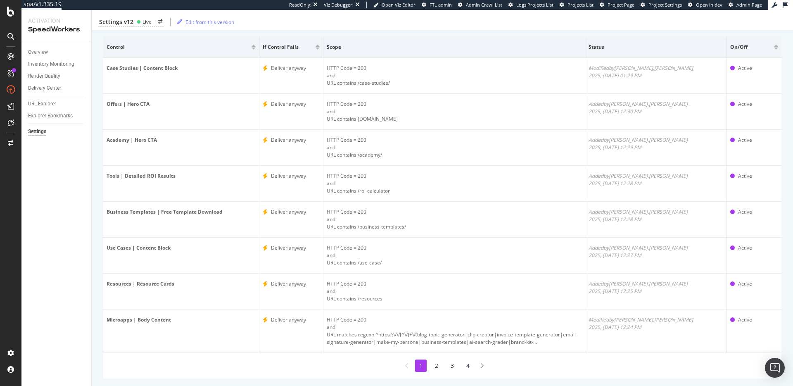
click at [431, 365] on li "2" at bounding box center [437, 365] width 12 height 12
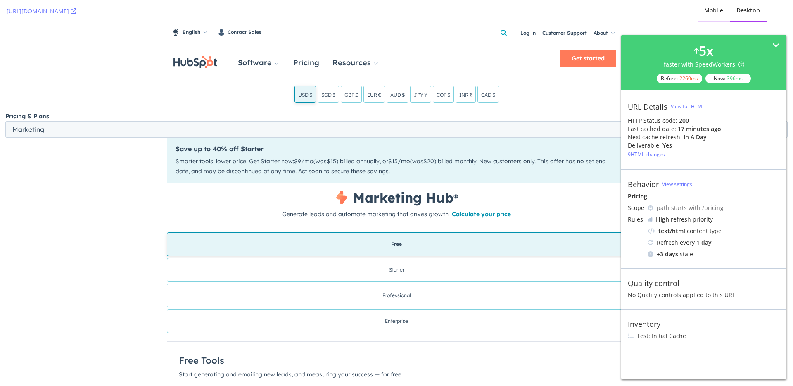
click at [708, 12] on div "Mobile" at bounding box center [713, 10] width 19 height 8
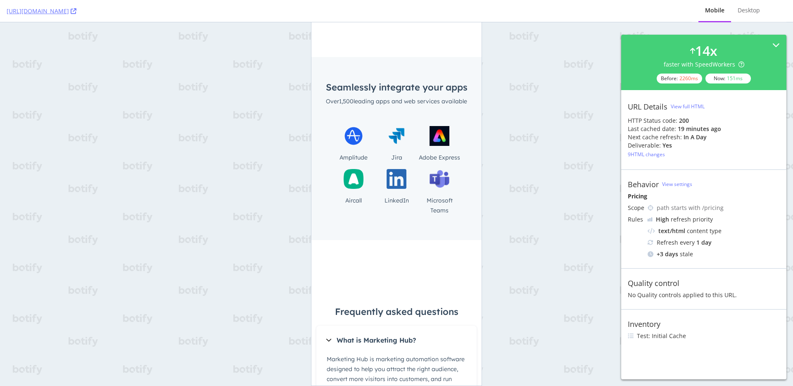
scroll to position [785, 0]
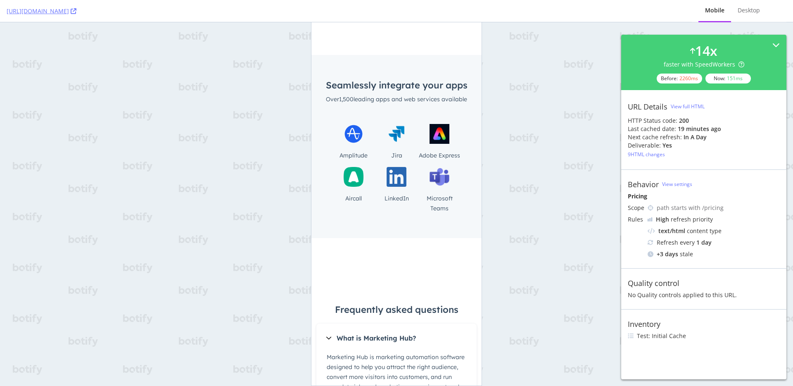
click at [636, 152] on div "9 HTML changes" at bounding box center [646, 154] width 37 height 7
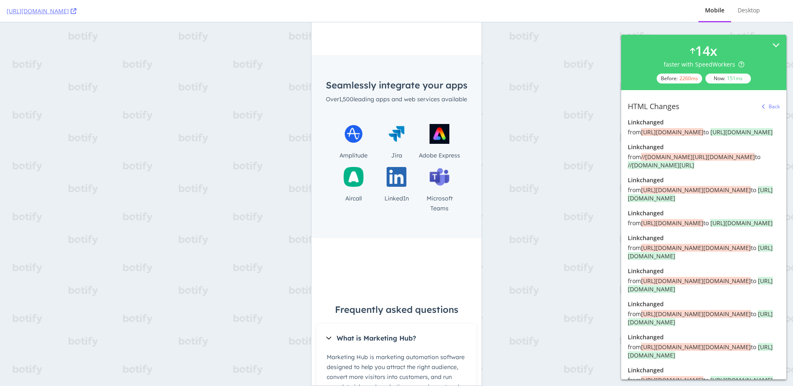
scroll to position [0, 0]
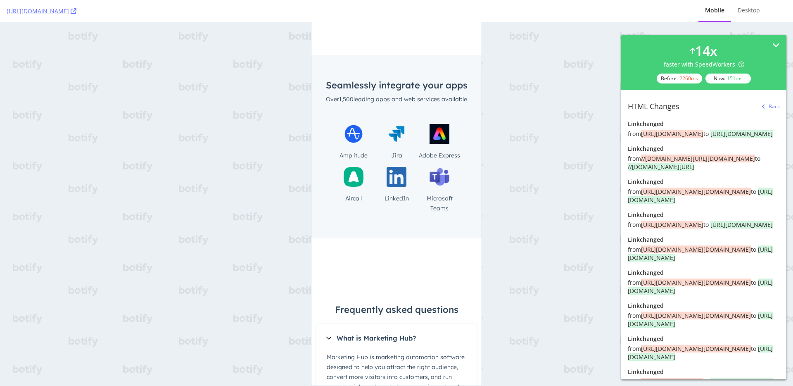
click at [769, 107] on div "Back" at bounding box center [774, 106] width 11 height 7
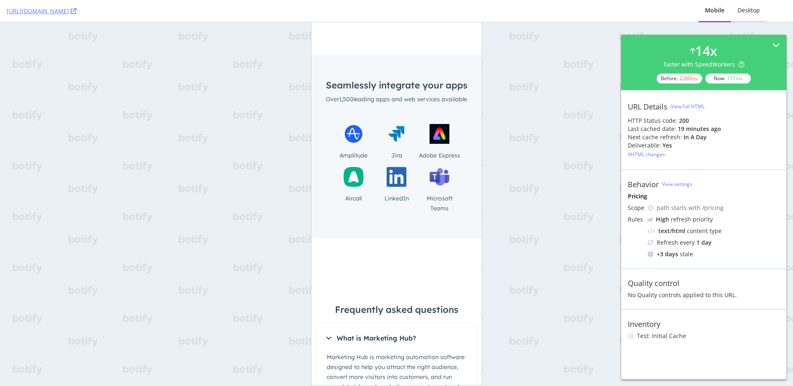
click at [755, 8] on div "Desktop" at bounding box center [749, 10] width 22 height 8
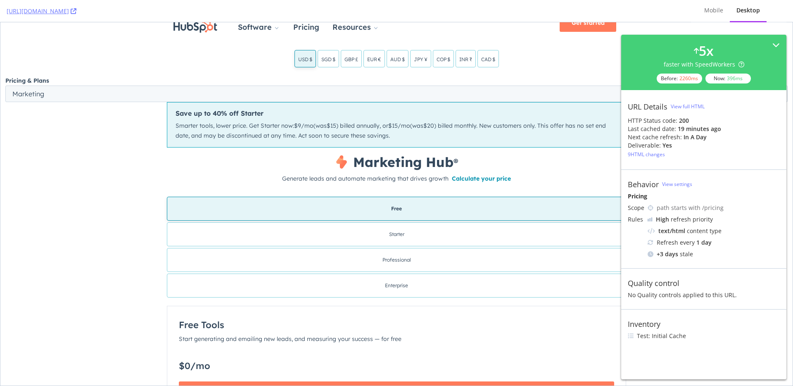
scroll to position [2, 0]
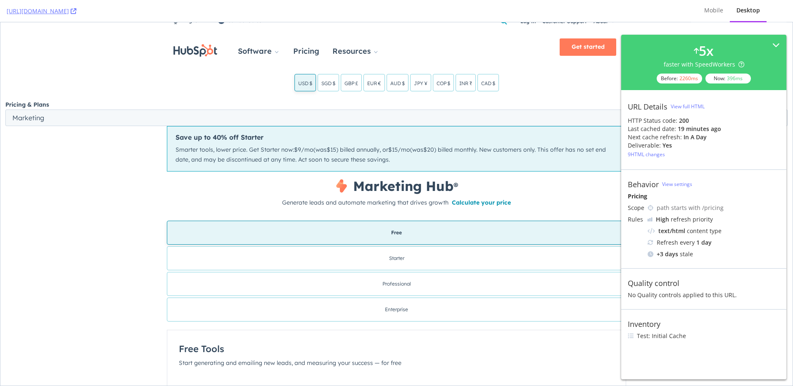
drag, startPoint x: 788, startPoint y: 156, endPoint x: 785, endPoint y: 75, distance: 80.6
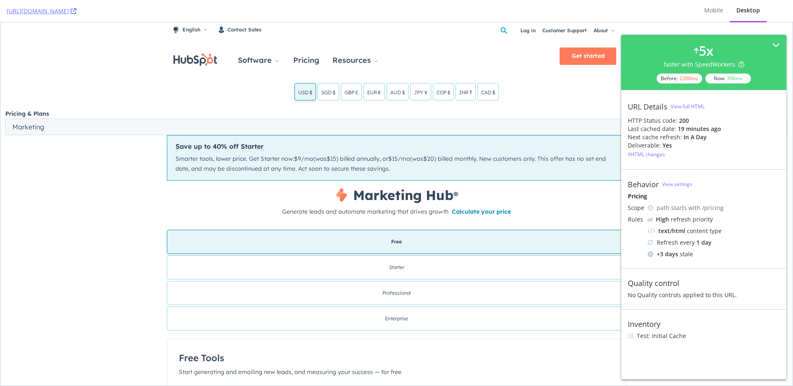
click at [251, 161] on span "Smarter tools, lower price. Get Starter now:" at bounding box center [235, 158] width 119 height 7
click at [307, 114] on div "Pricing & Plans" at bounding box center [396, 114] width 782 height 10
click at [323, 92] on span "SGD $" at bounding box center [328, 92] width 14 height 6
drag, startPoint x: 629, startPoint y: 282, endPoint x: 736, endPoint y: 294, distance: 107.2
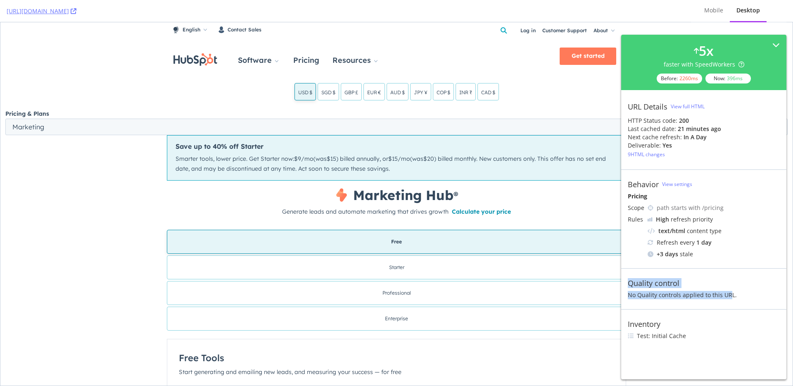
click at [735, 294] on div "Quality control No Quality controls applied to this URL." at bounding box center [703, 288] width 165 height 41
click at [729, 295] on div "No Quality controls applied to this URL." at bounding box center [704, 295] width 152 height 8
drag, startPoint x: 739, startPoint y: 293, endPoint x: 634, endPoint y: 282, distance: 106.4
click at [634, 282] on div "Quality control No Quality controls applied to this URL." at bounding box center [703, 288] width 165 height 41
click at [646, 282] on div "Quality control" at bounding box center [654, 282] width 52 height 9
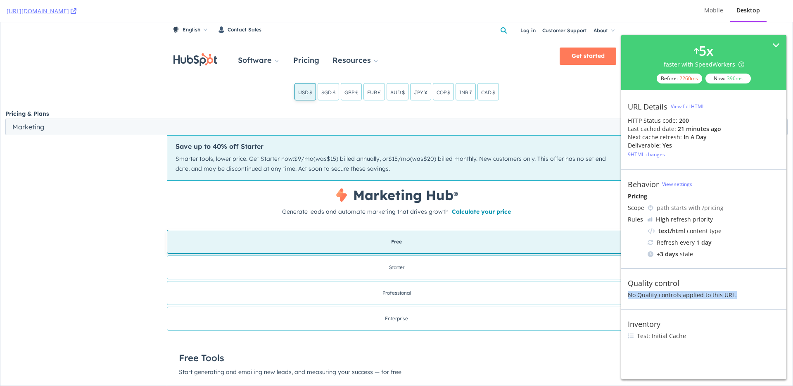
drag, startPoint x: 738, startPoint y: 293, endPoint x: 629, endPoint y: 287, distance: 108.8
click at [629, 287] on div "Quality control No Quality controls applied to this URL." at bounding box center [703, 288] width 165 height 41
click at [656, 281] on div "Quality control" at bounding box center [654, 282] width 52 height 9
click at [629, 282] on div "Quality control" at bounding box center [654, 282] width 52 height 9
click at [326, 95] on span "SGD $" at bounding box center [328, 92] width 14 height 6
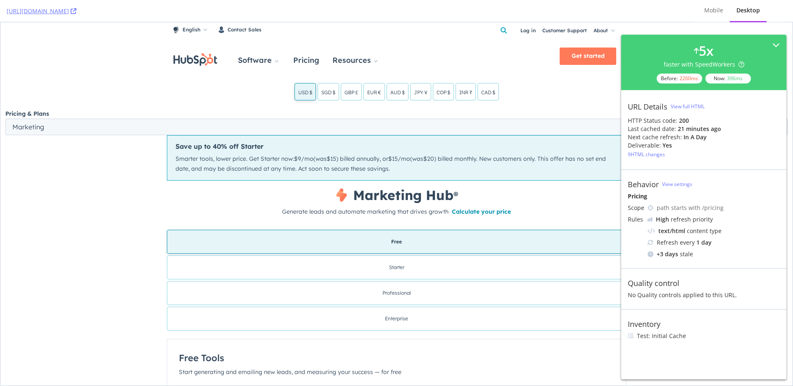
click at [327, 93] on span "SGD $" at bounding box center [328, 92] width 14 height 6
click at [344, 93] on span "GBP £" at bounding box center [351, 92] width 14 height 6
